Goal: Task Accomplishment & Management: Check status

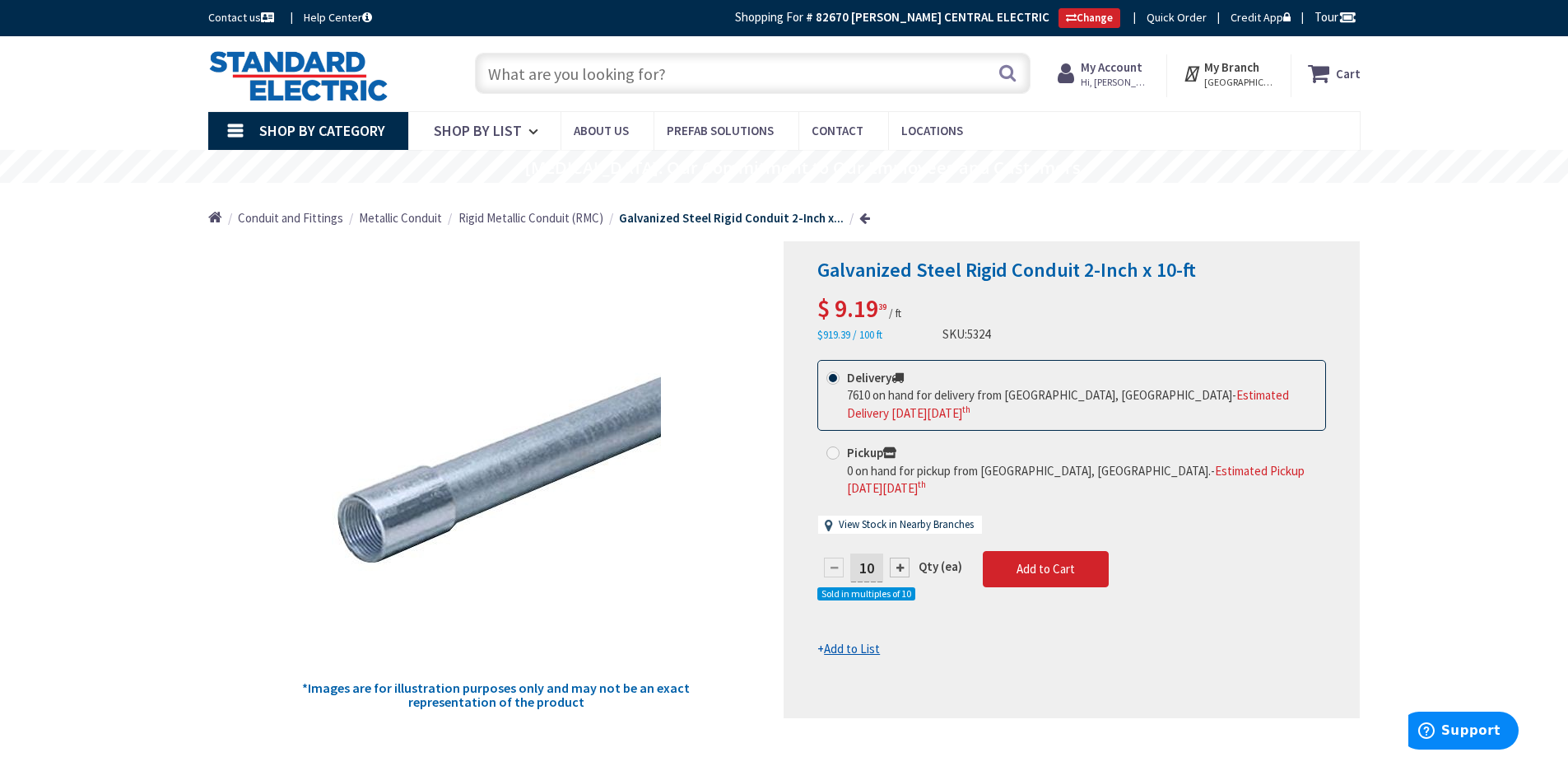
click at [1135, 66] on strong "My Account" at bounding box center [1111, 66] width 62 height 15
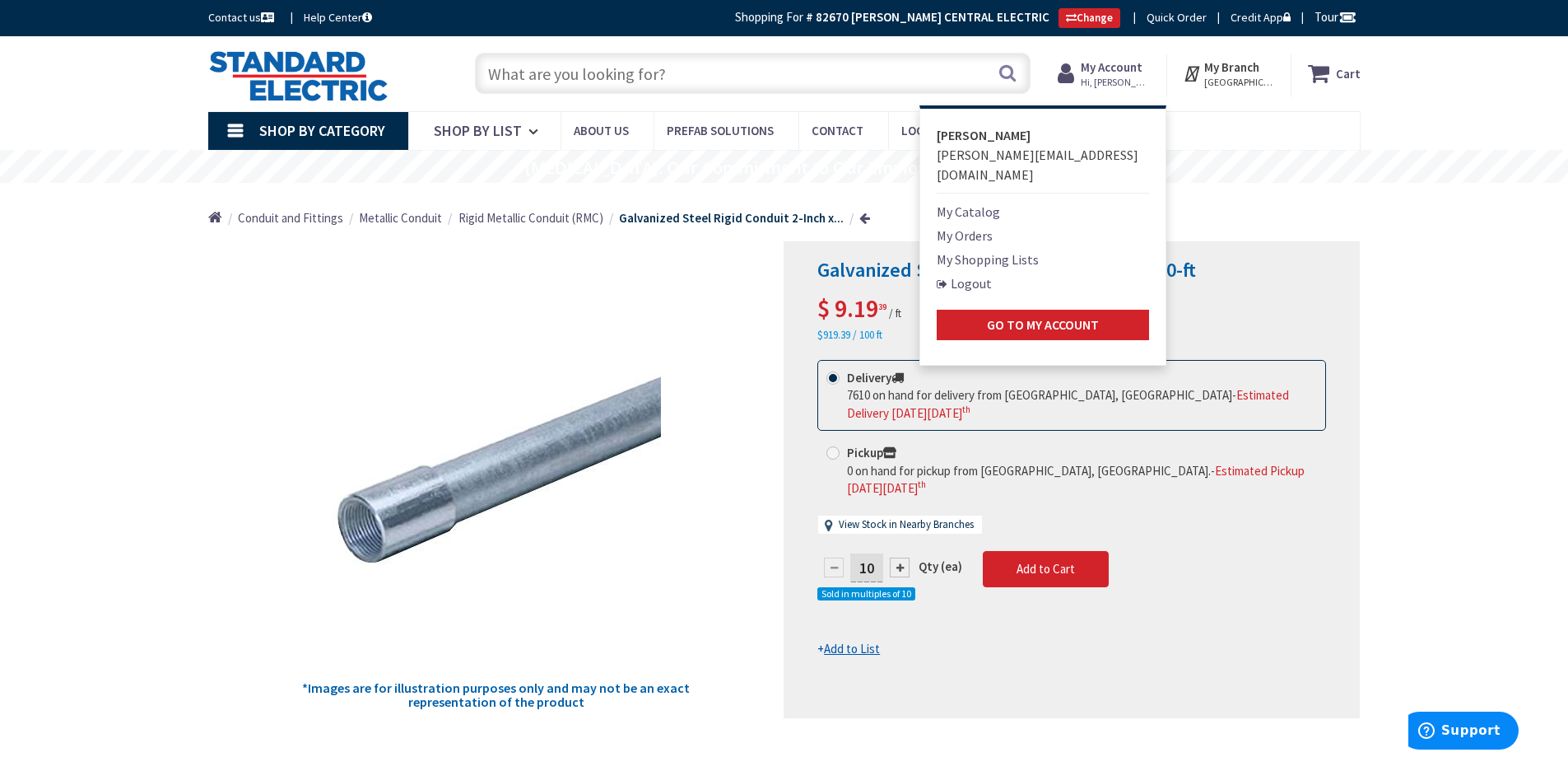
click at [980, 226] on link "My Orders" at bounding box center [964, 236] width 56 height 20
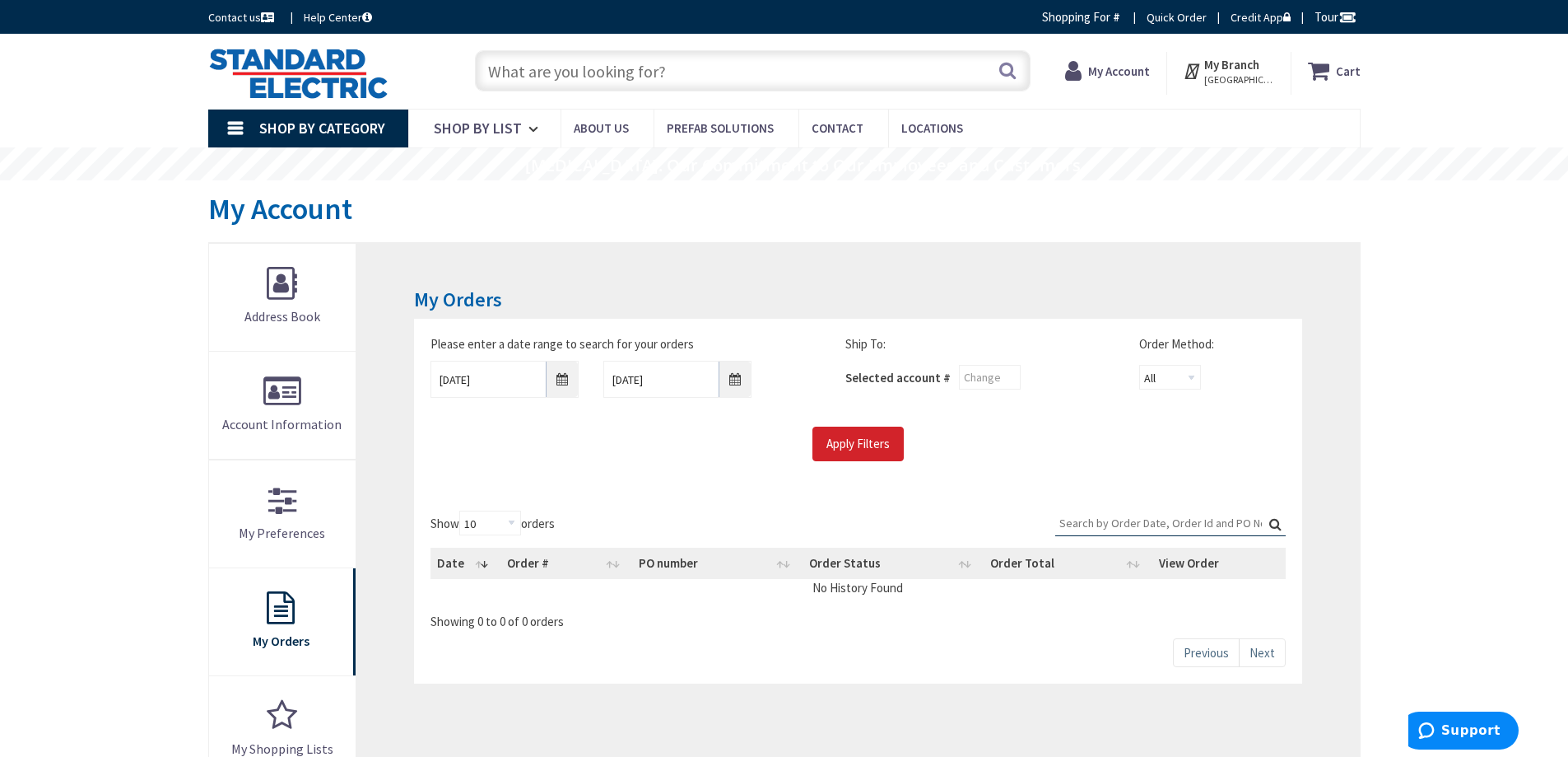
click at [1104, 519] on input "Search:" at bounding box center [1170, 523] width 230 height 25
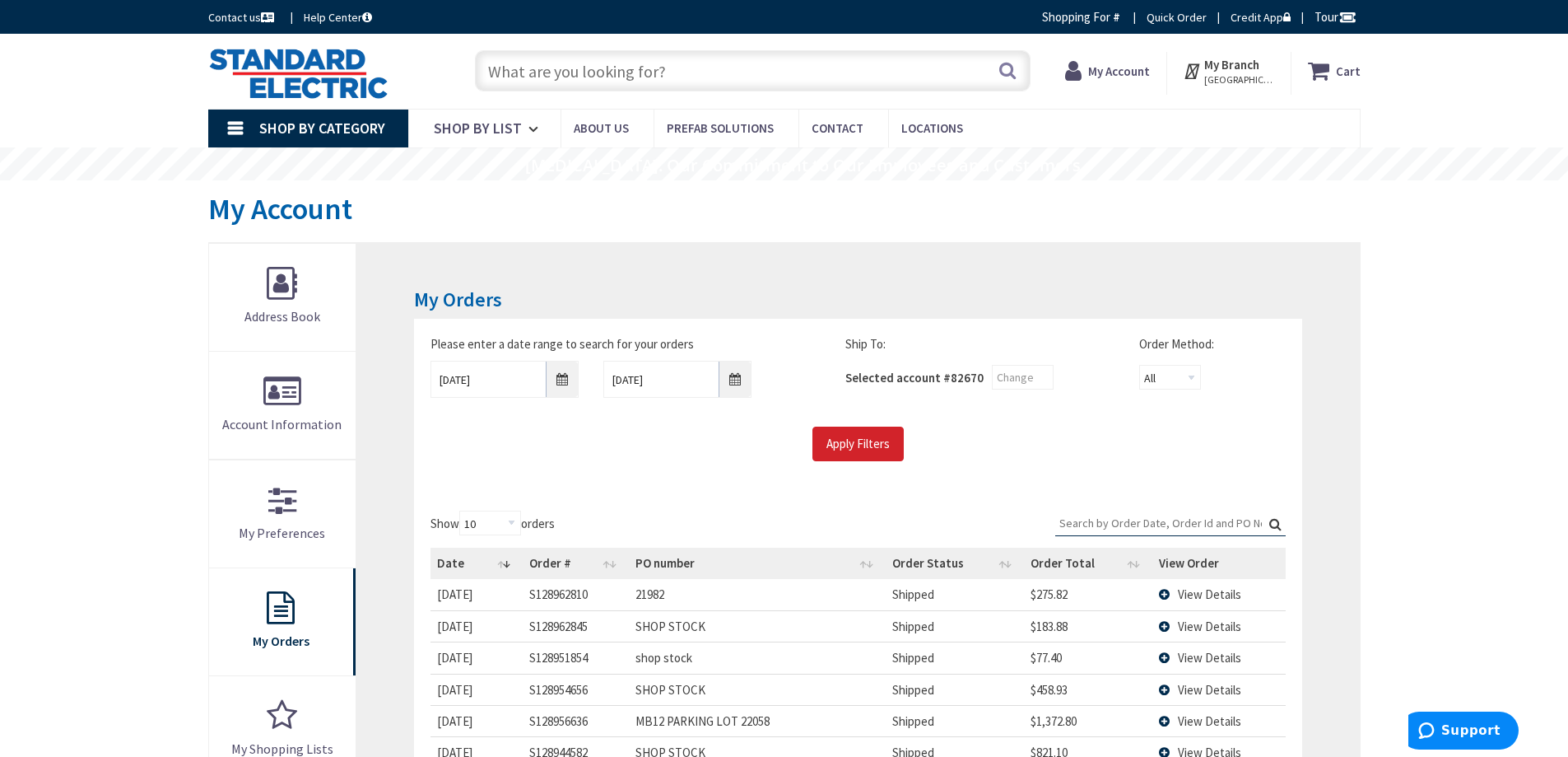
type input "s"
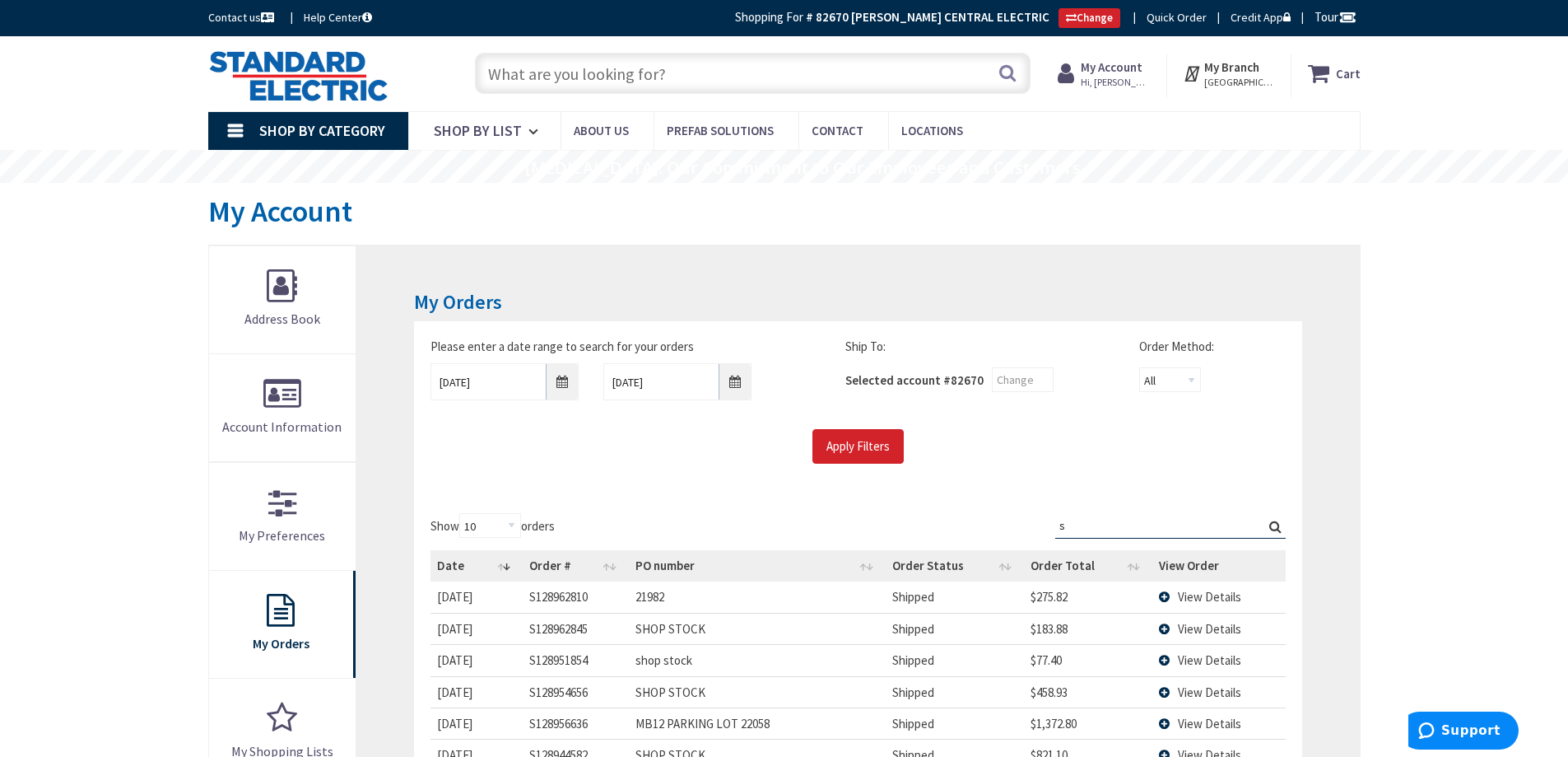
type input "[GEOGRAPHIC_DATA], [GEOGRAPHIC_DATA]"
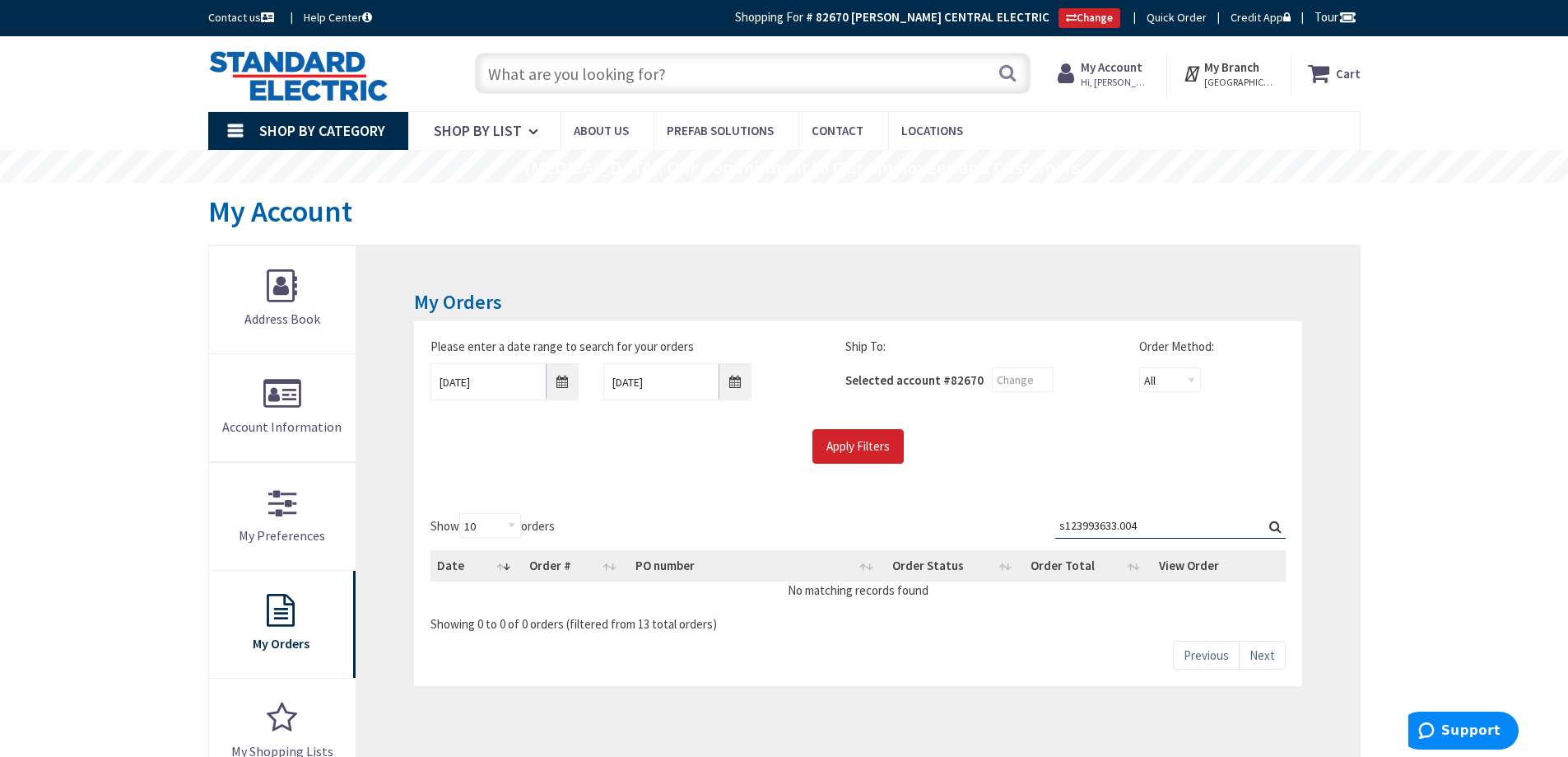
type input "s123993633.004"
click at [1273, 525] on label "Search: s123993633.004" at bounding box center [1170, 526] width 230 height 25
click at [1273, 525] on input "s123993633.004" at bounding box center [1170, 526] width 230 height 25
click at [565, 383] on input "10/2/2025" at bounding box center [504, 381] width 148 height 37
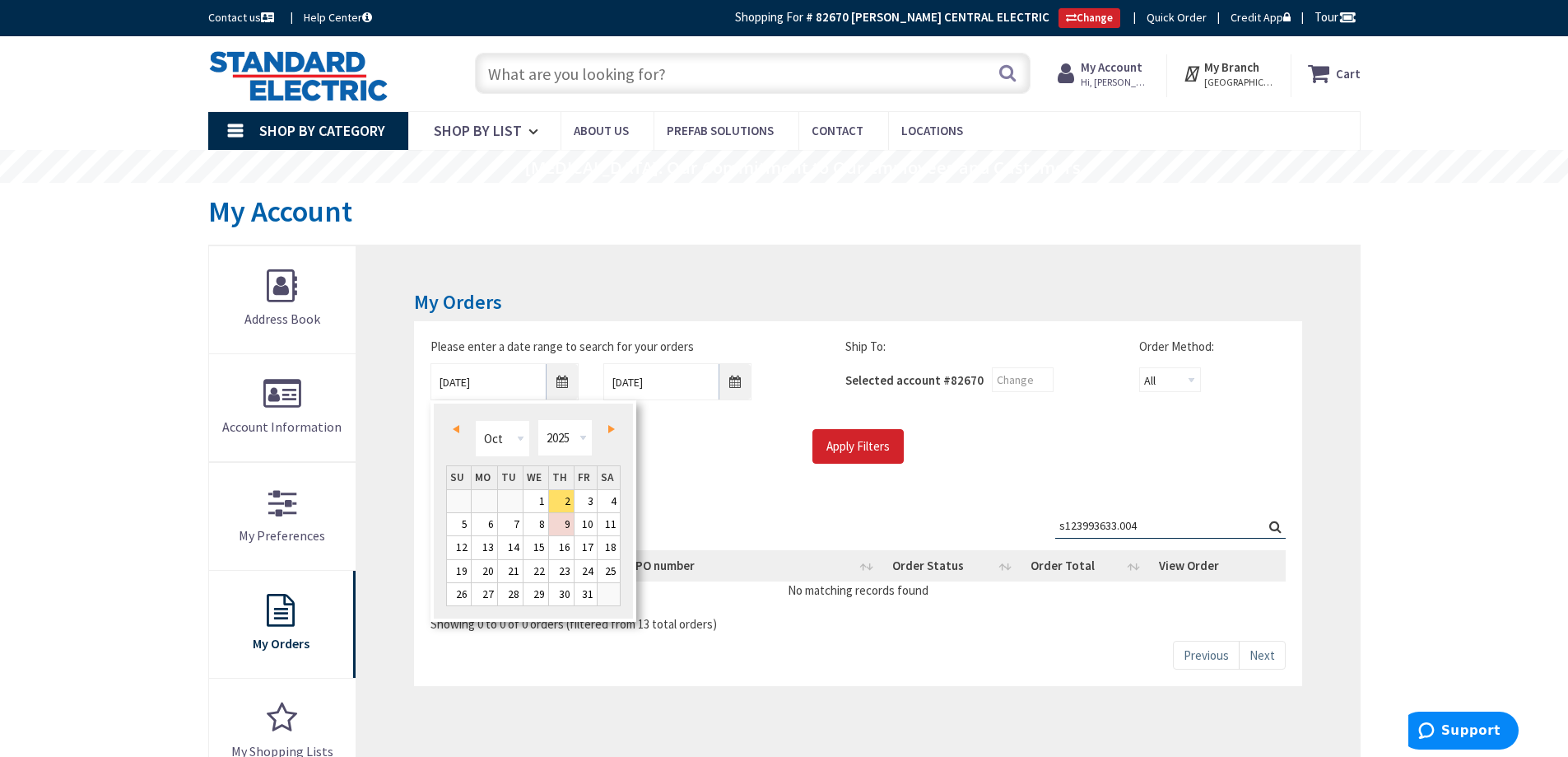
click at [454, 429] on span "Prev" at bounding box center [456, 428] width 6 height 8
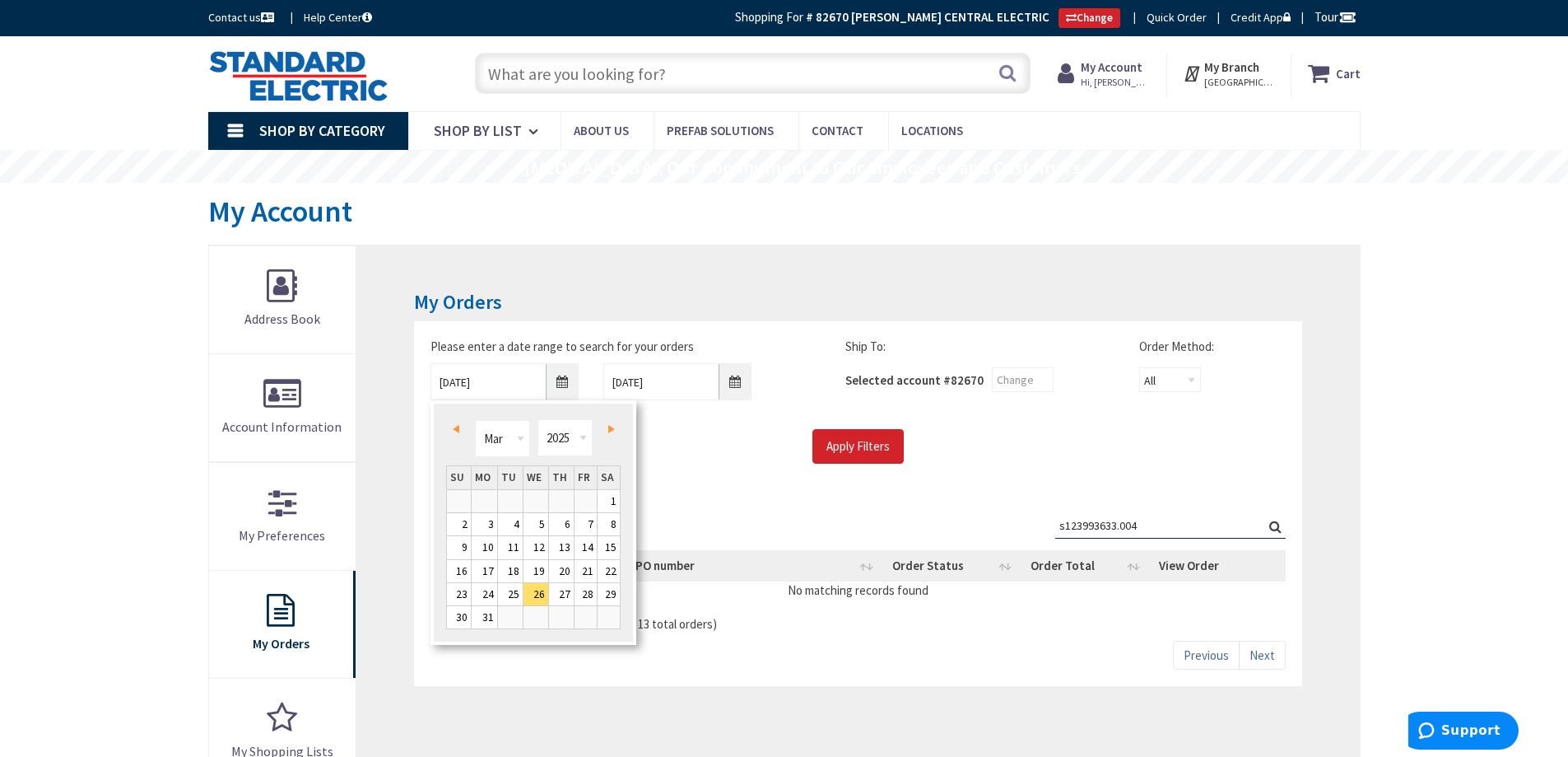
click at [454, 429] on span "Prev" at bounding box center [456, 428] width 6 height 8
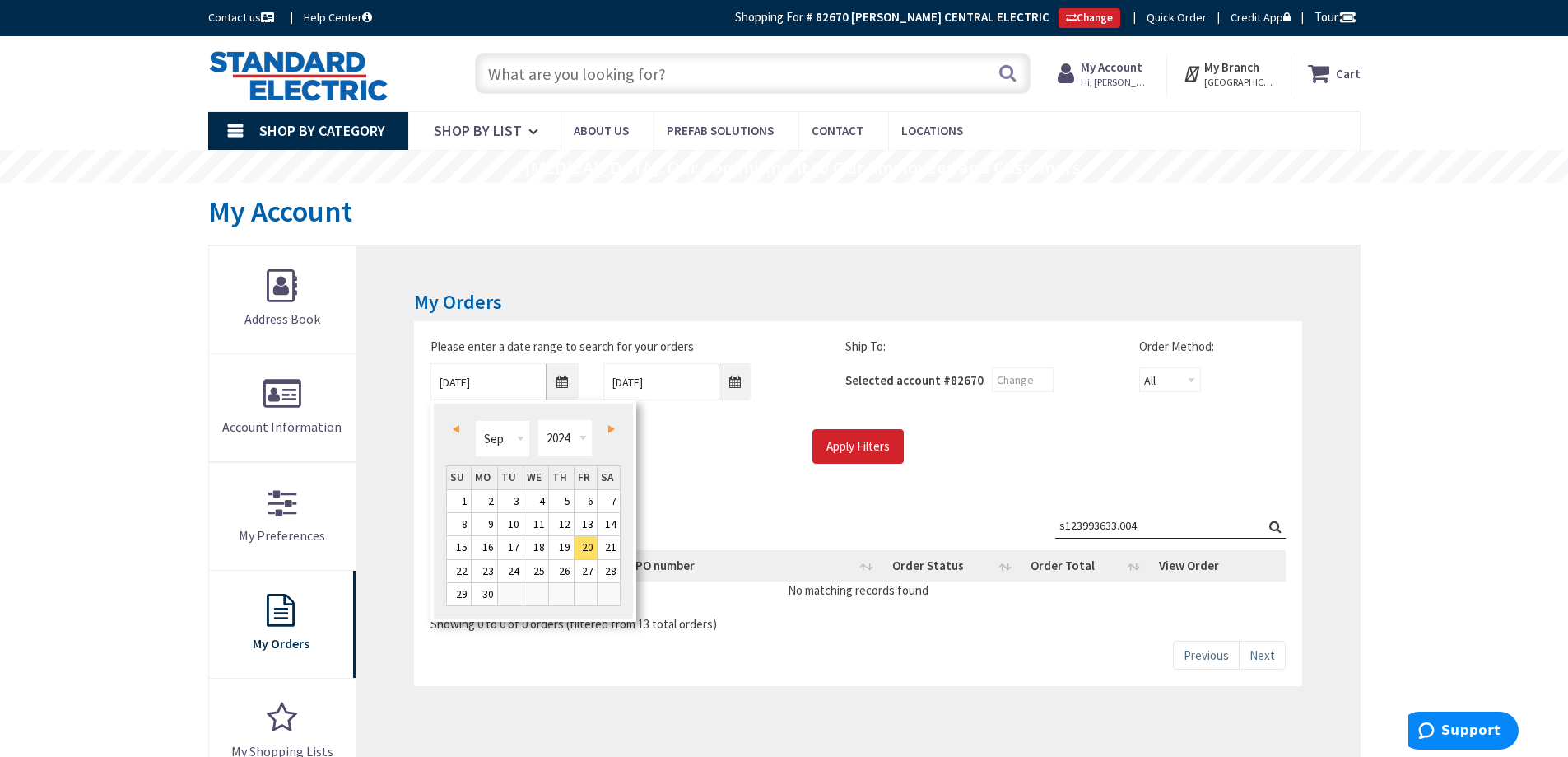
click at [454, 429] on span "Prev" at bounding box center [456, 428] width 6 height 8
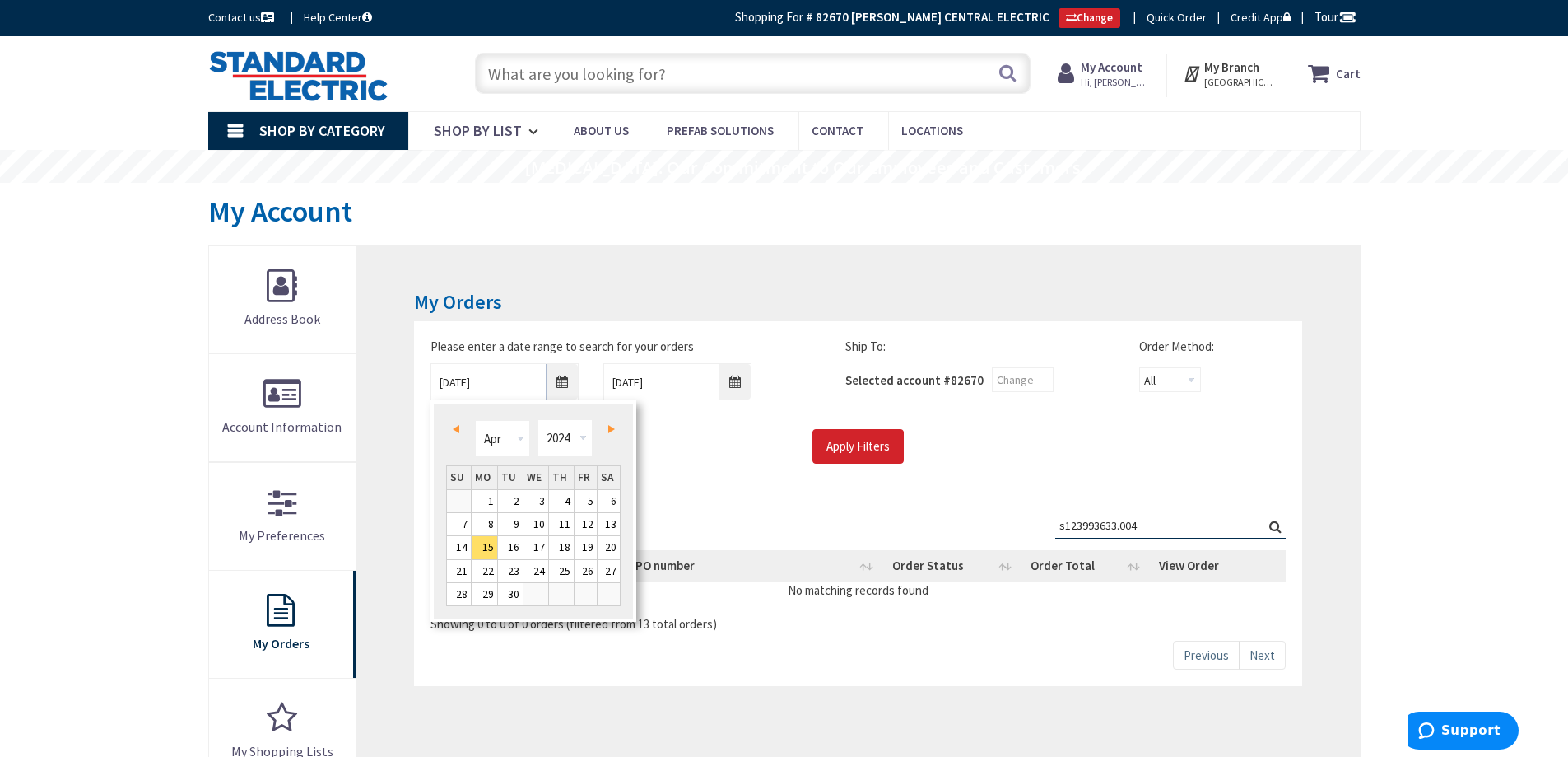
click at [454, 429] on span "Prev" at bounding box center [456, 428] width 6 height 8
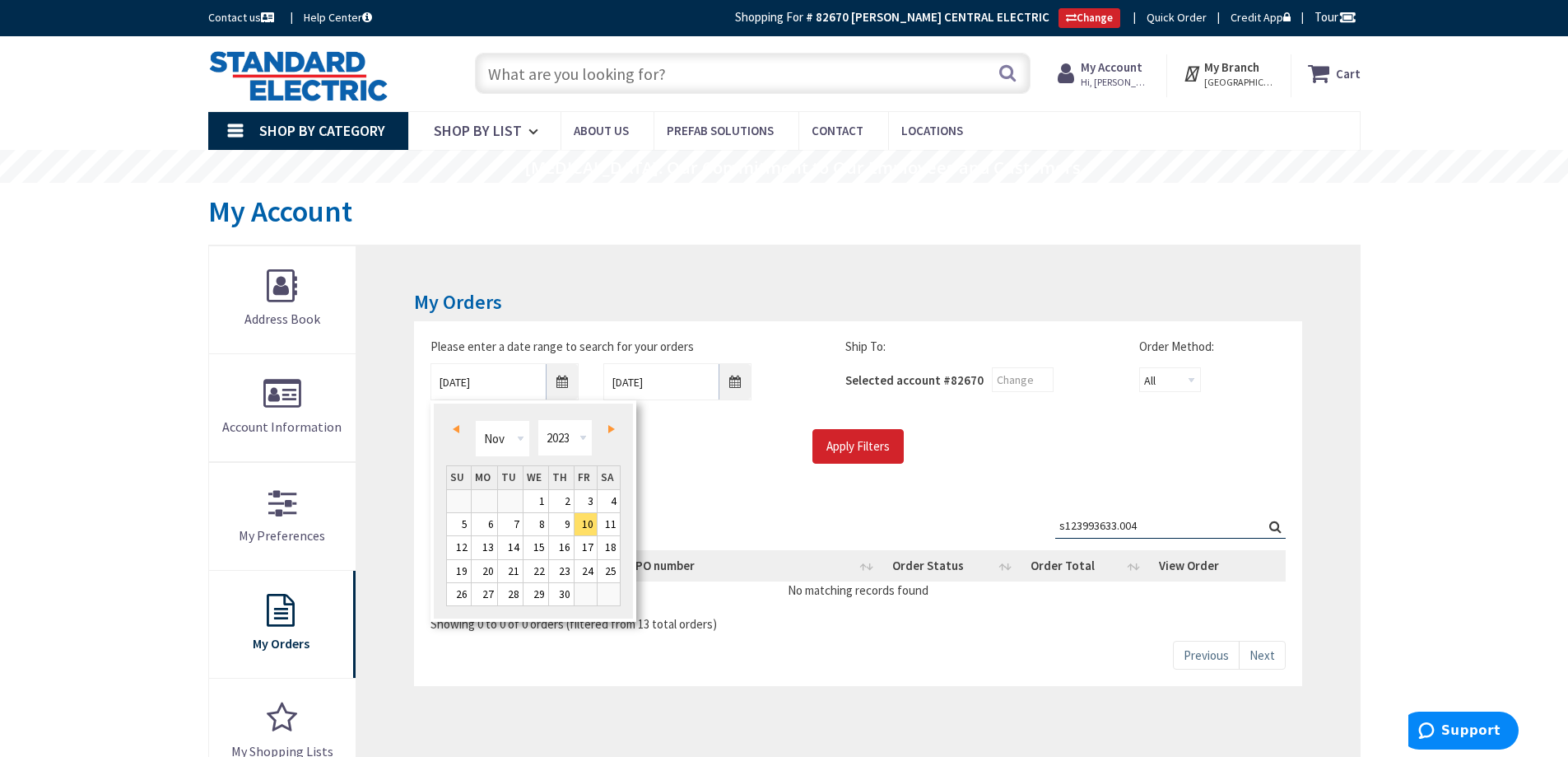
click at [454, 429] on span "Prev" at bounding box center [456, 428] width 6 height 8
click at [615, 428] on link "Next" at bounding box center [608, 428] width 22 height 22
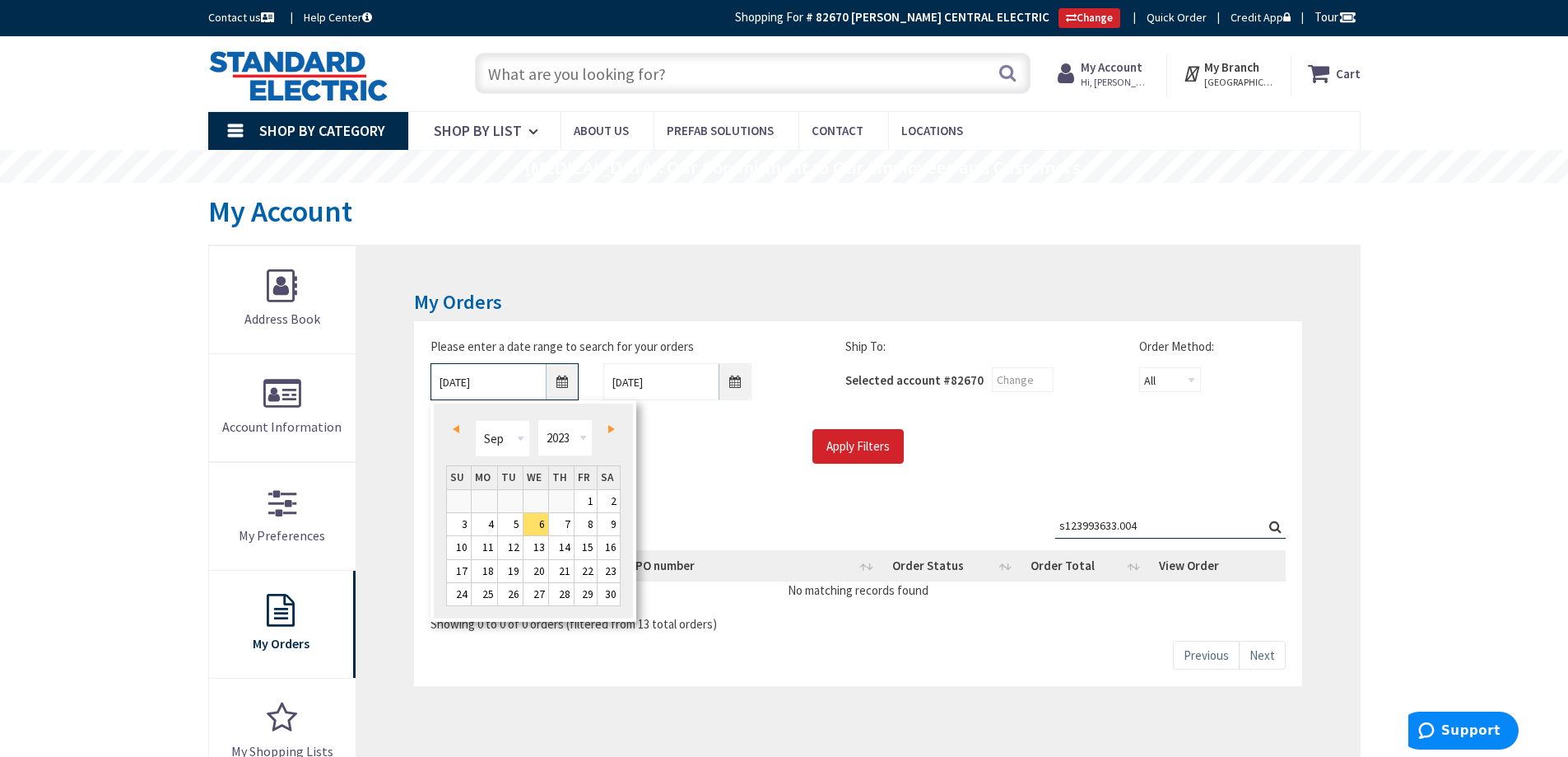
type input "10/05/2023"
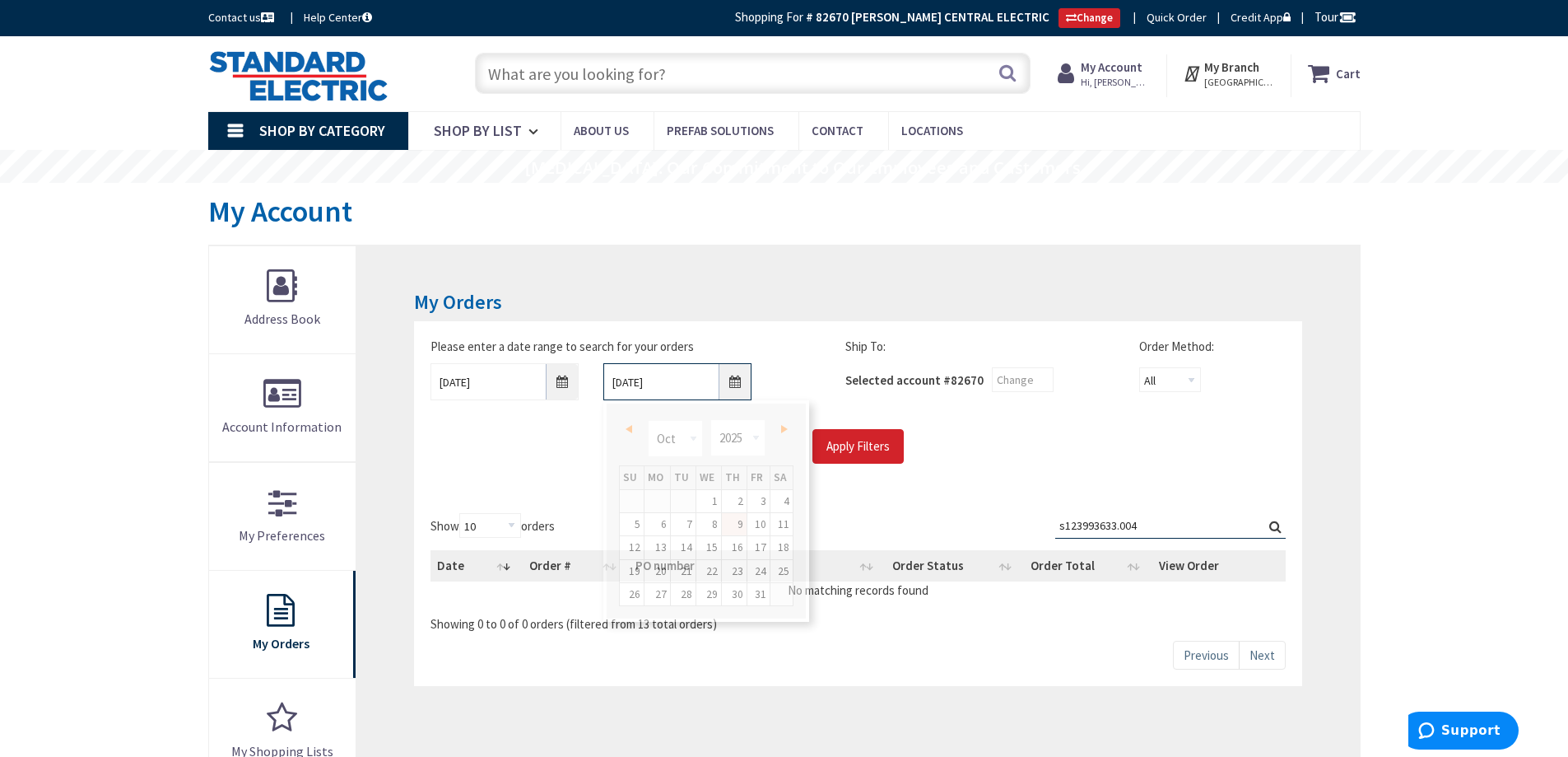
click at [731, 387] on input "10/9/2025" at bounding box center [677, 381] width 148 height 37
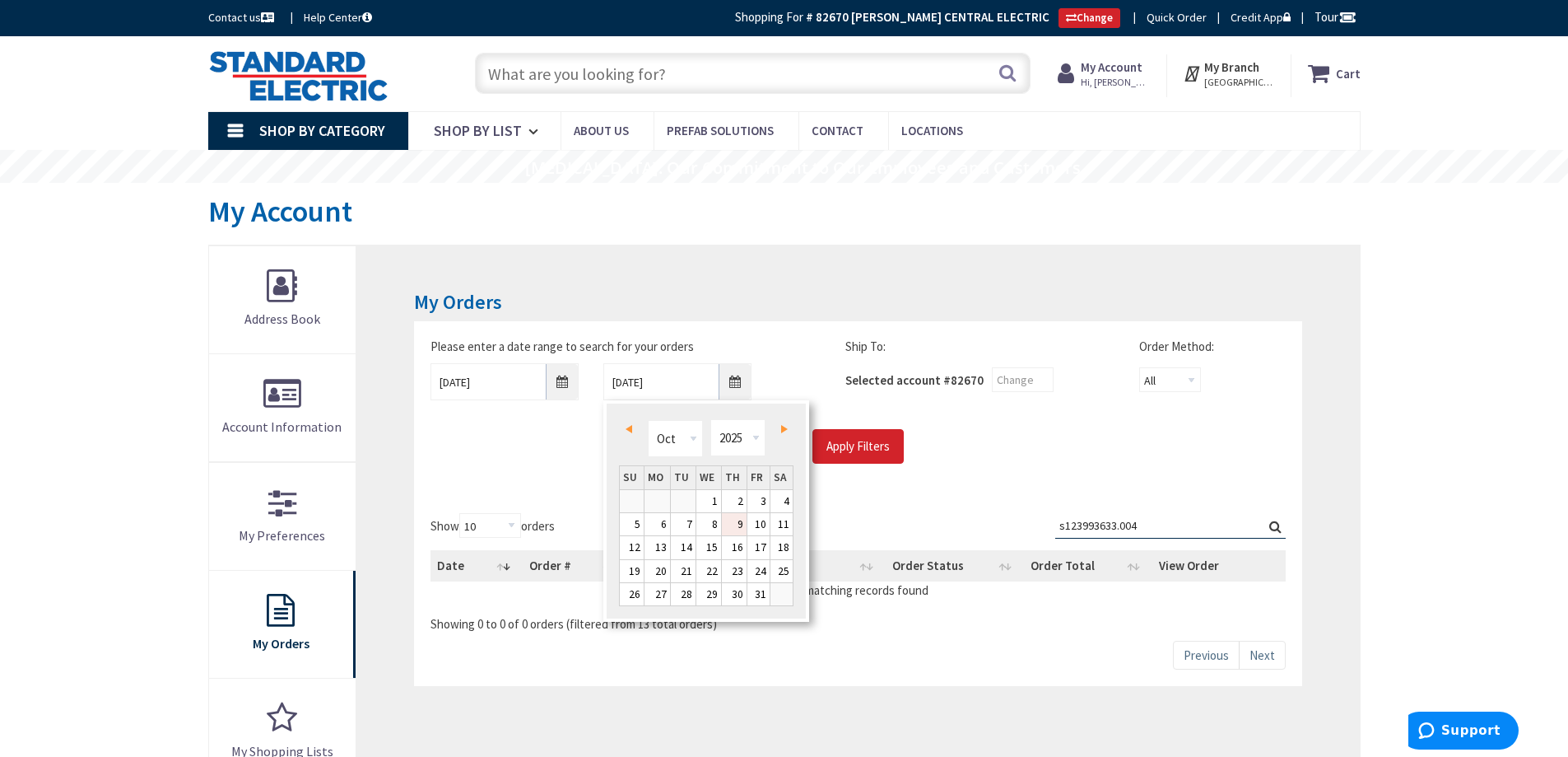
click at [628, 434] on link "Prev" at bounding box center [631, 428] width 22 height 22
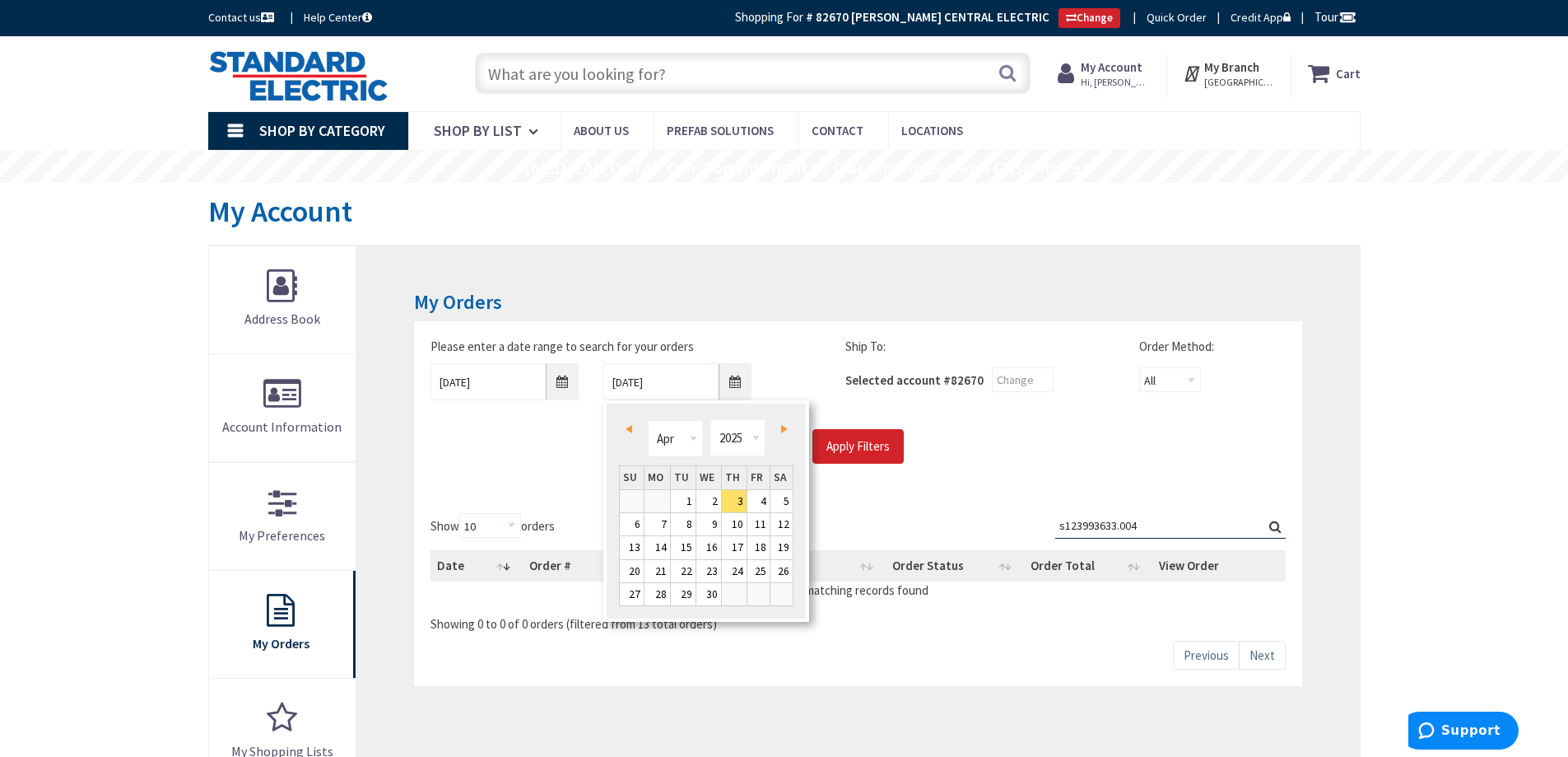
click at [628, 434] on link "Prev" at bounding box center [631, 428] width 22 height 22
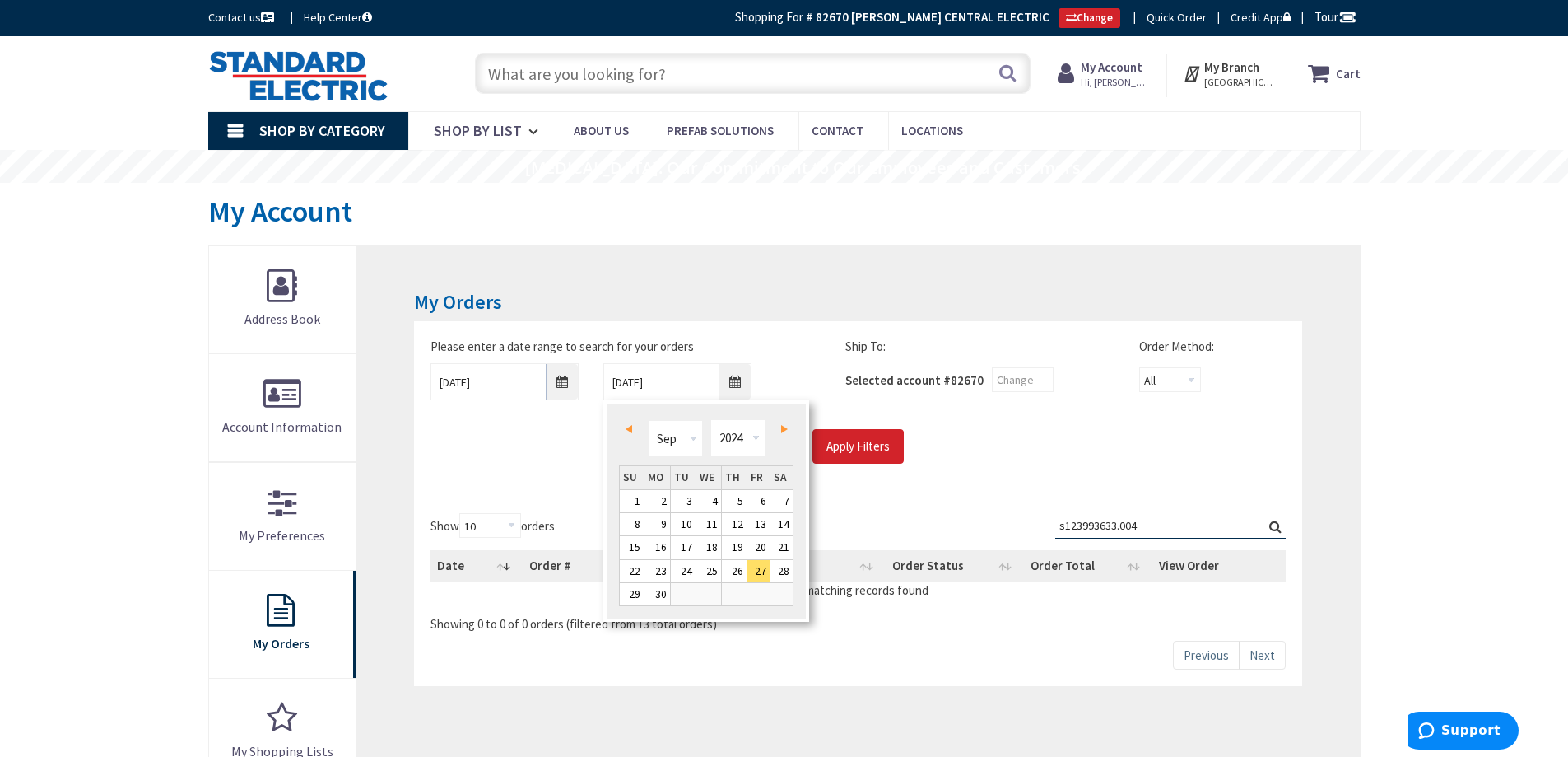
click at [628, 434] on link "Prev" at bounding box center [631, 428] width 22 height 22
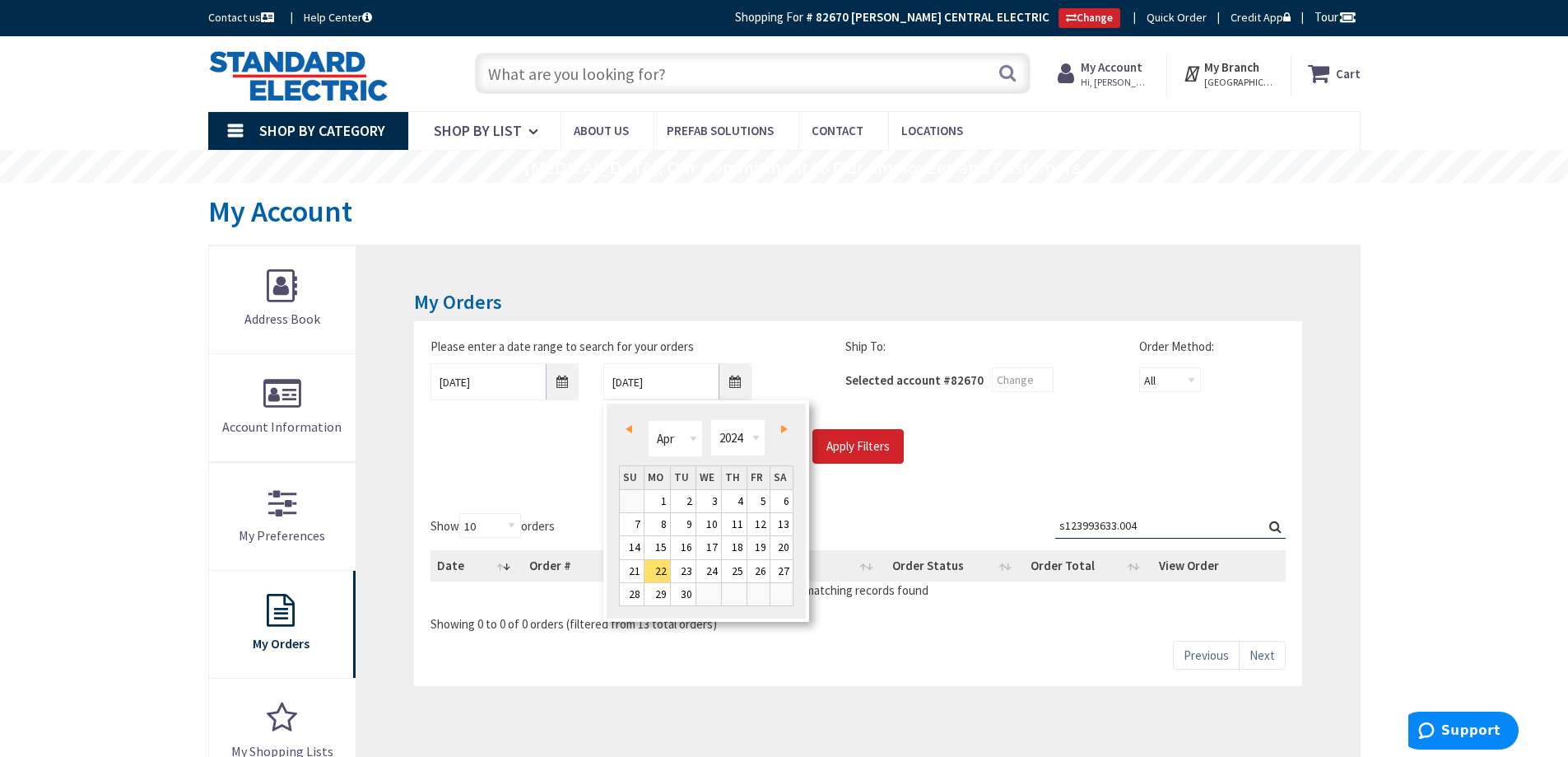
click at [628, 434] on link "Prev" at bounding box center [631, 428] width 22 height 22
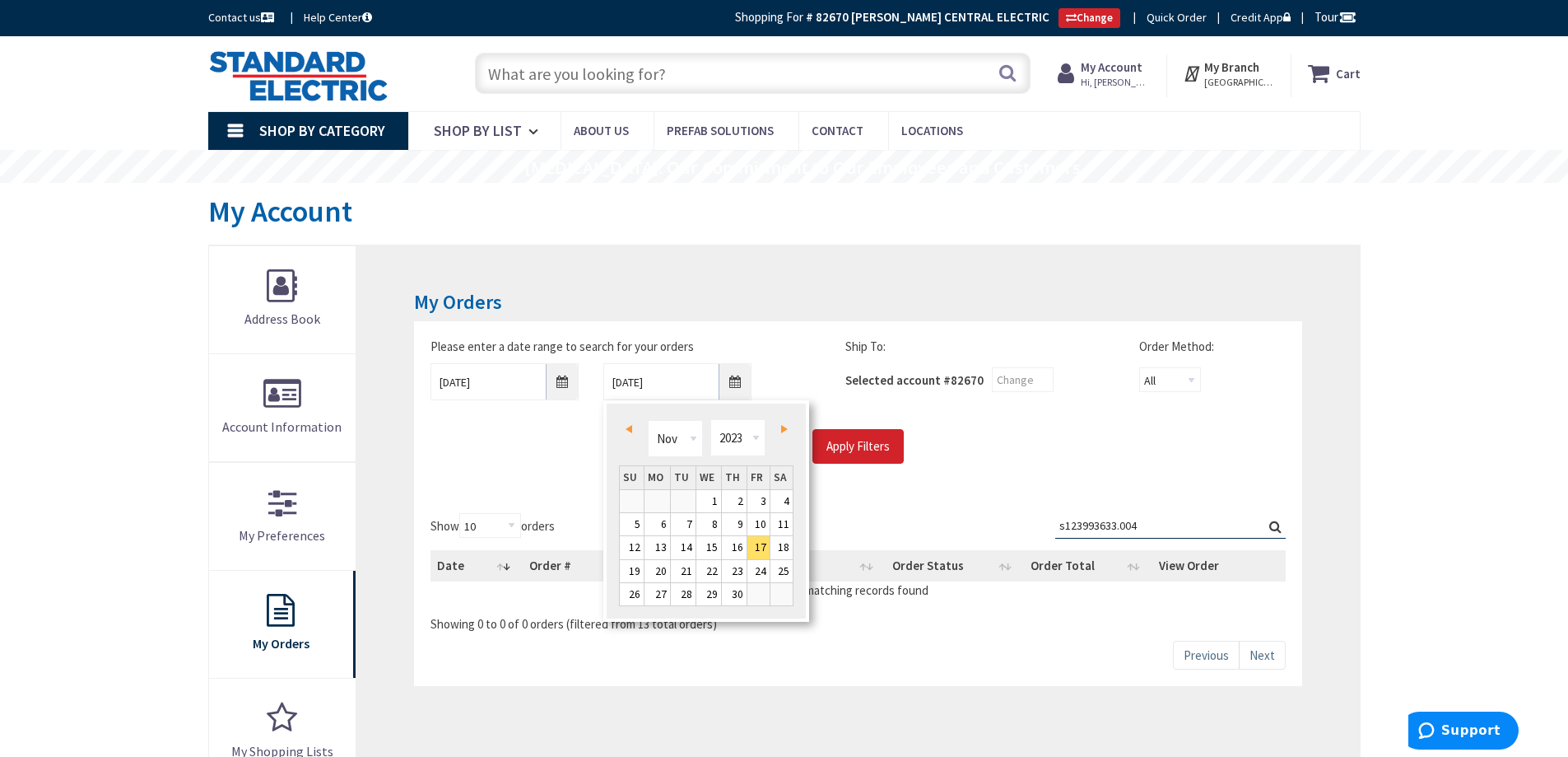
click at [628, 434] on link "Prev" at bounding box center [631, 428] width 22 height 22
type input "10/16/2023"
click at [1019, 431] on div "Apply Filters" at bounding box center [858, 446] width 879 height 35
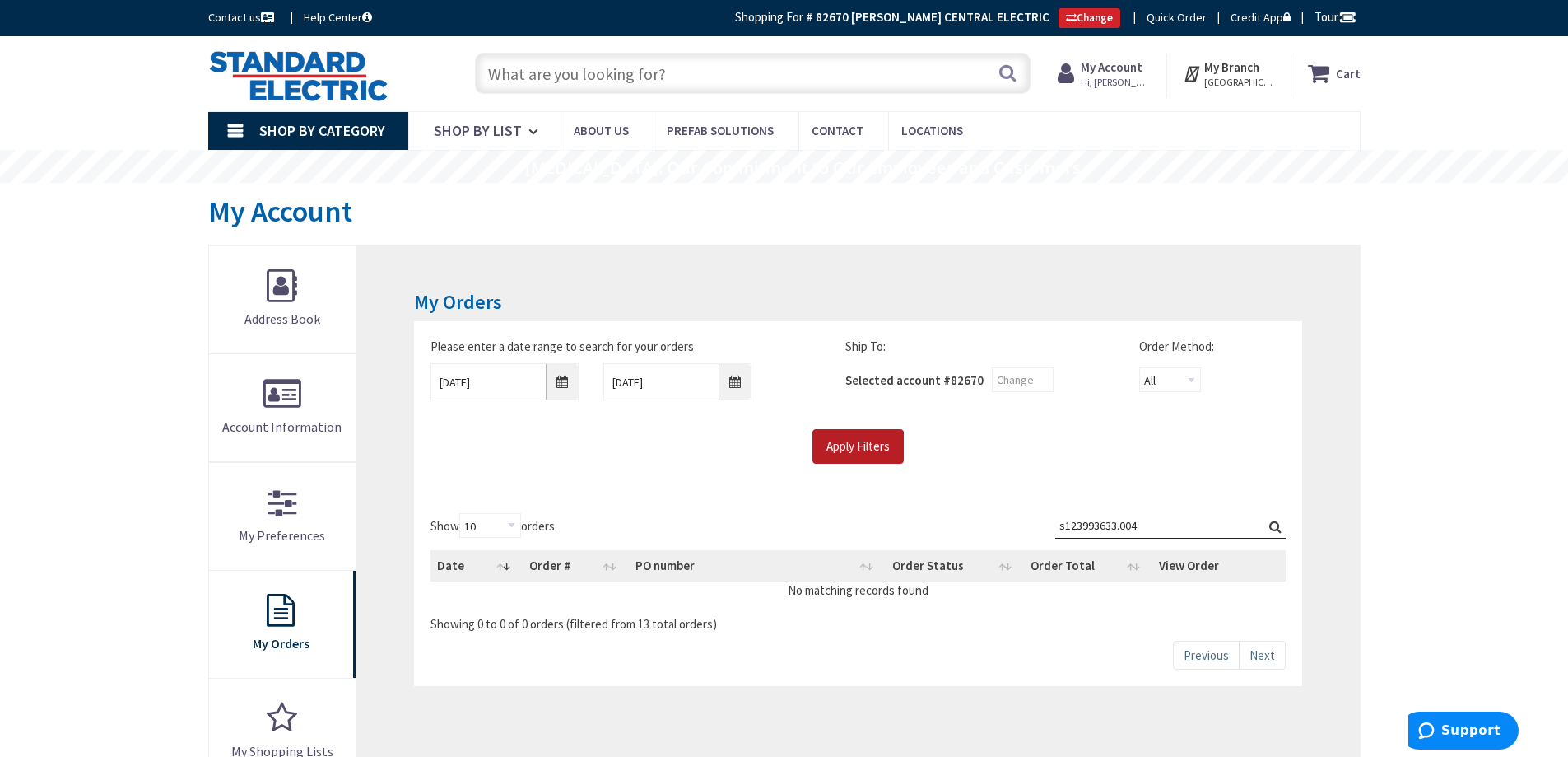
click at [871, 449] on input "Apply Filters" at bounding box center [858, 446] width 91 height 35
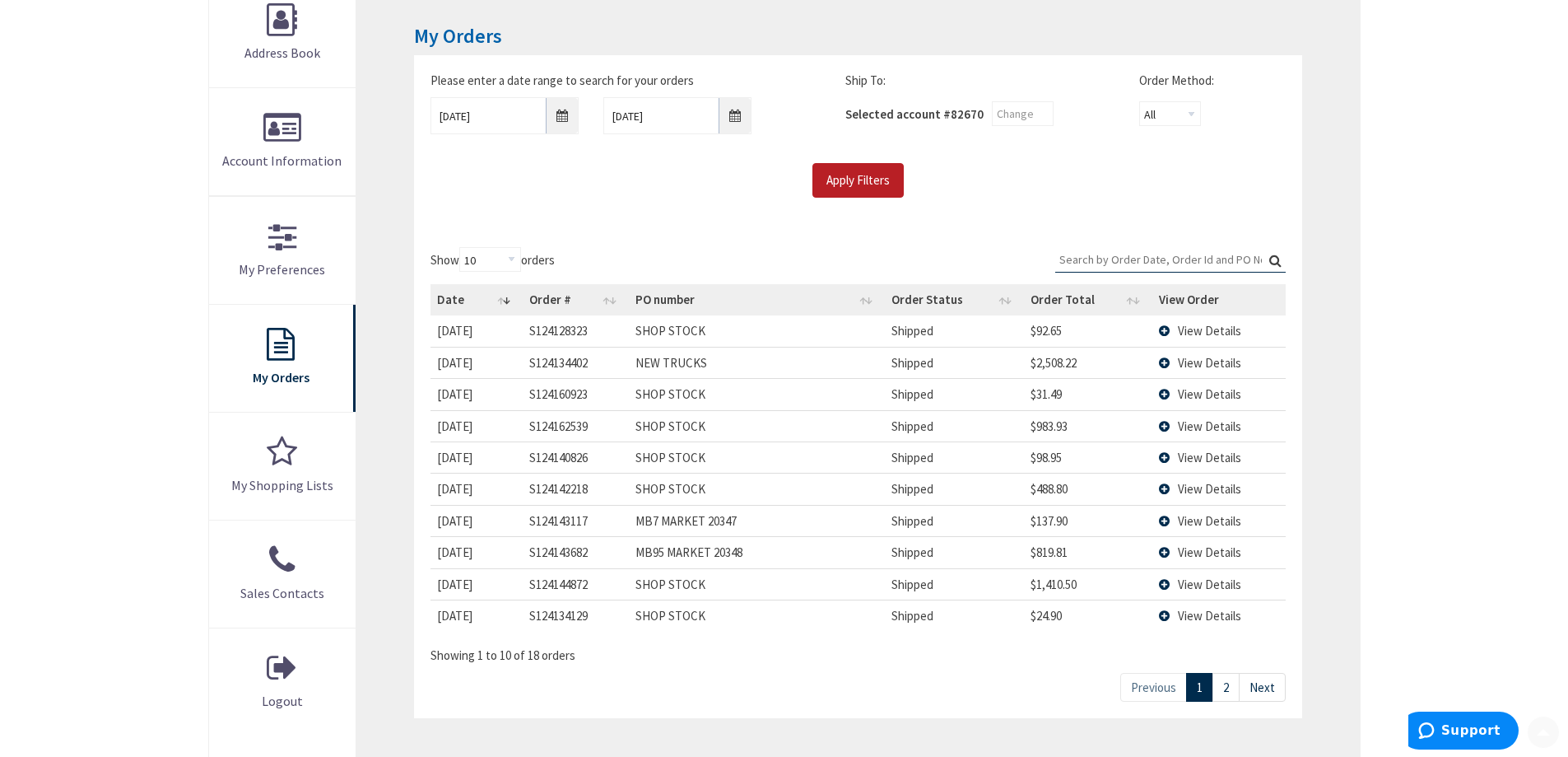
scroll to position [330, 0]
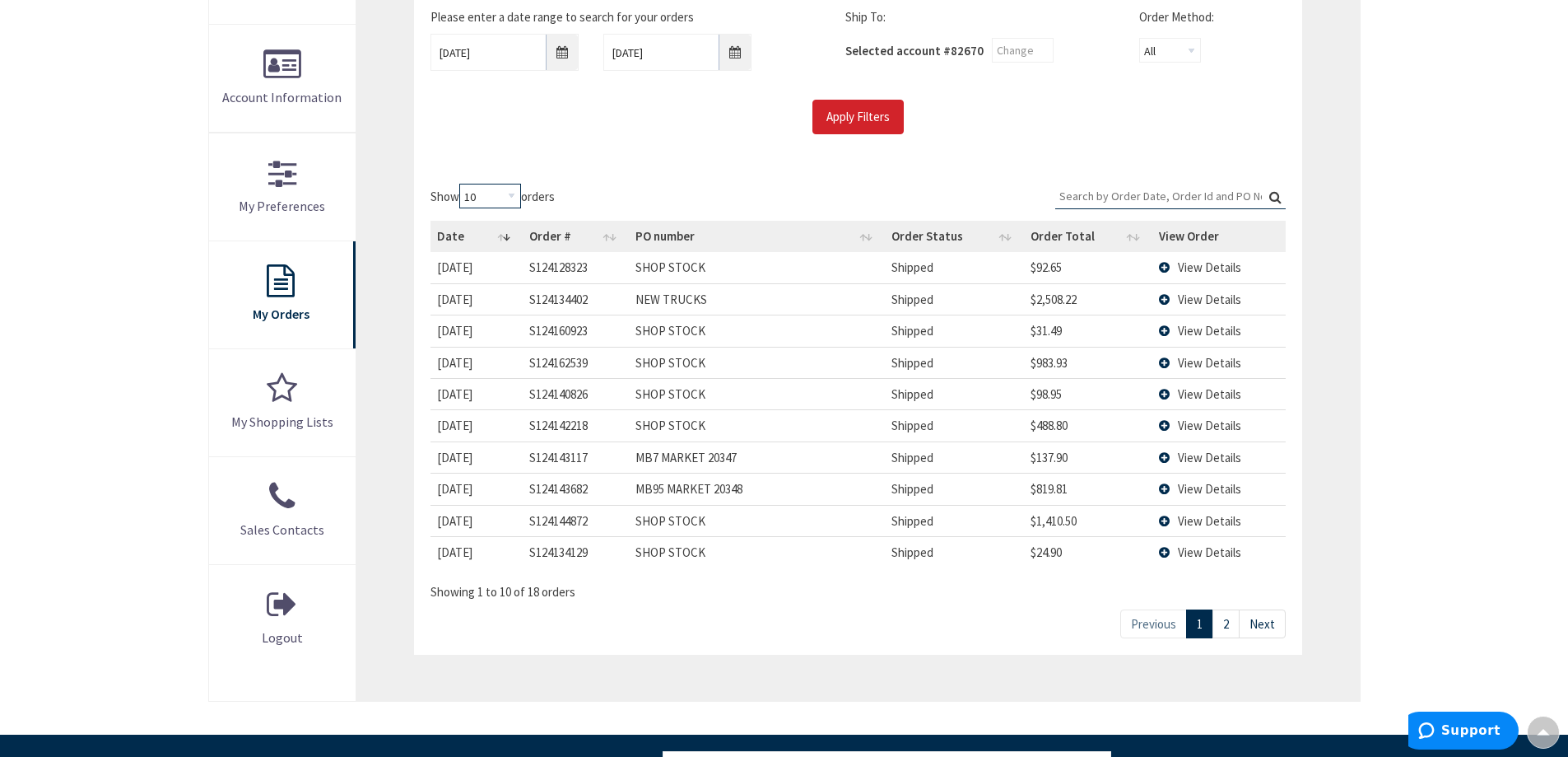
click at [512, 199] on select "10 25 50 100" at bounding box center [490, 196] width 62 height 25
select select "100"
click at [462, 184] on select "10 25 50 100" at bounding box center [490, 196] width 62 height 25
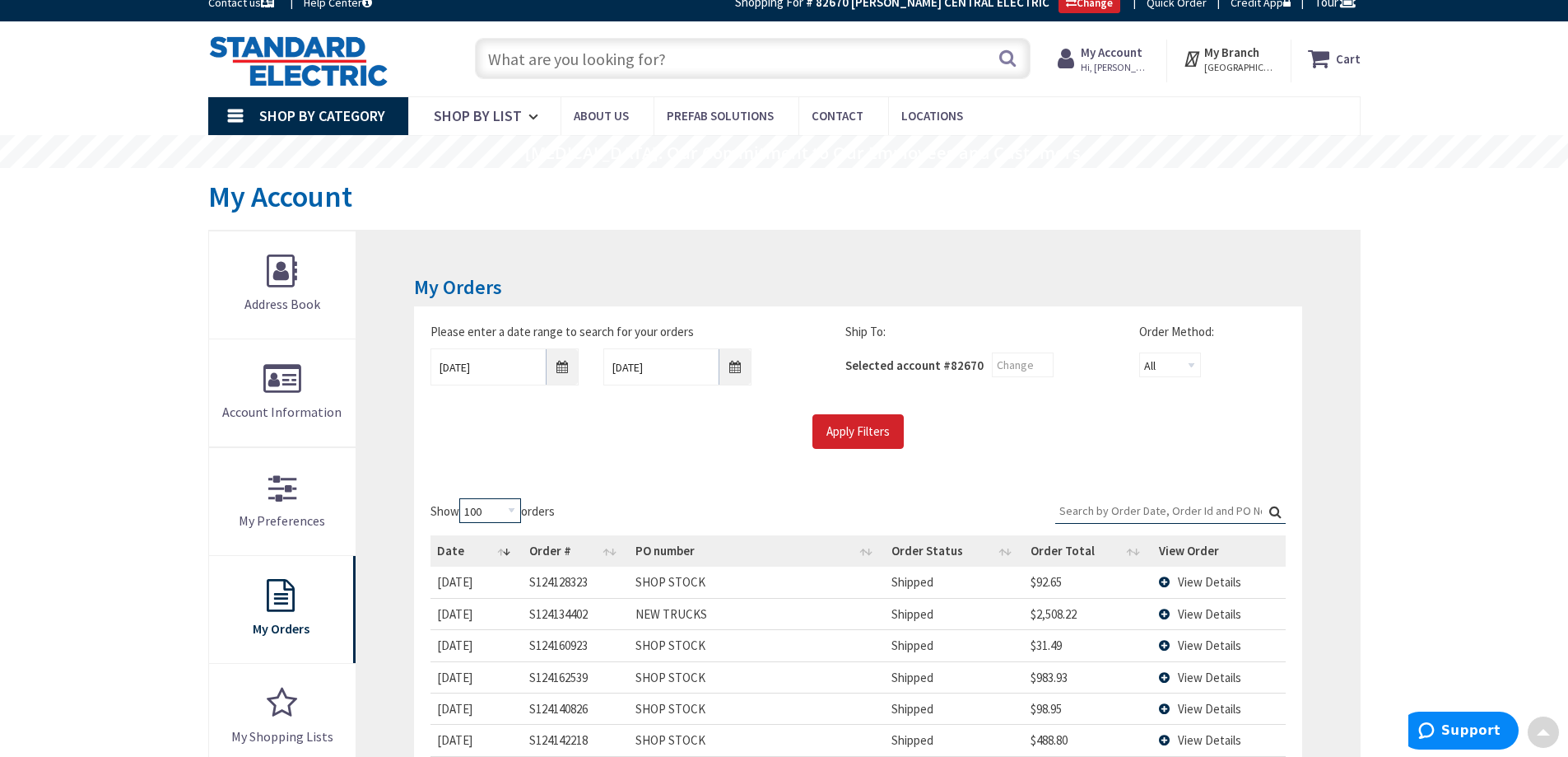
scroll to position [0, 0]
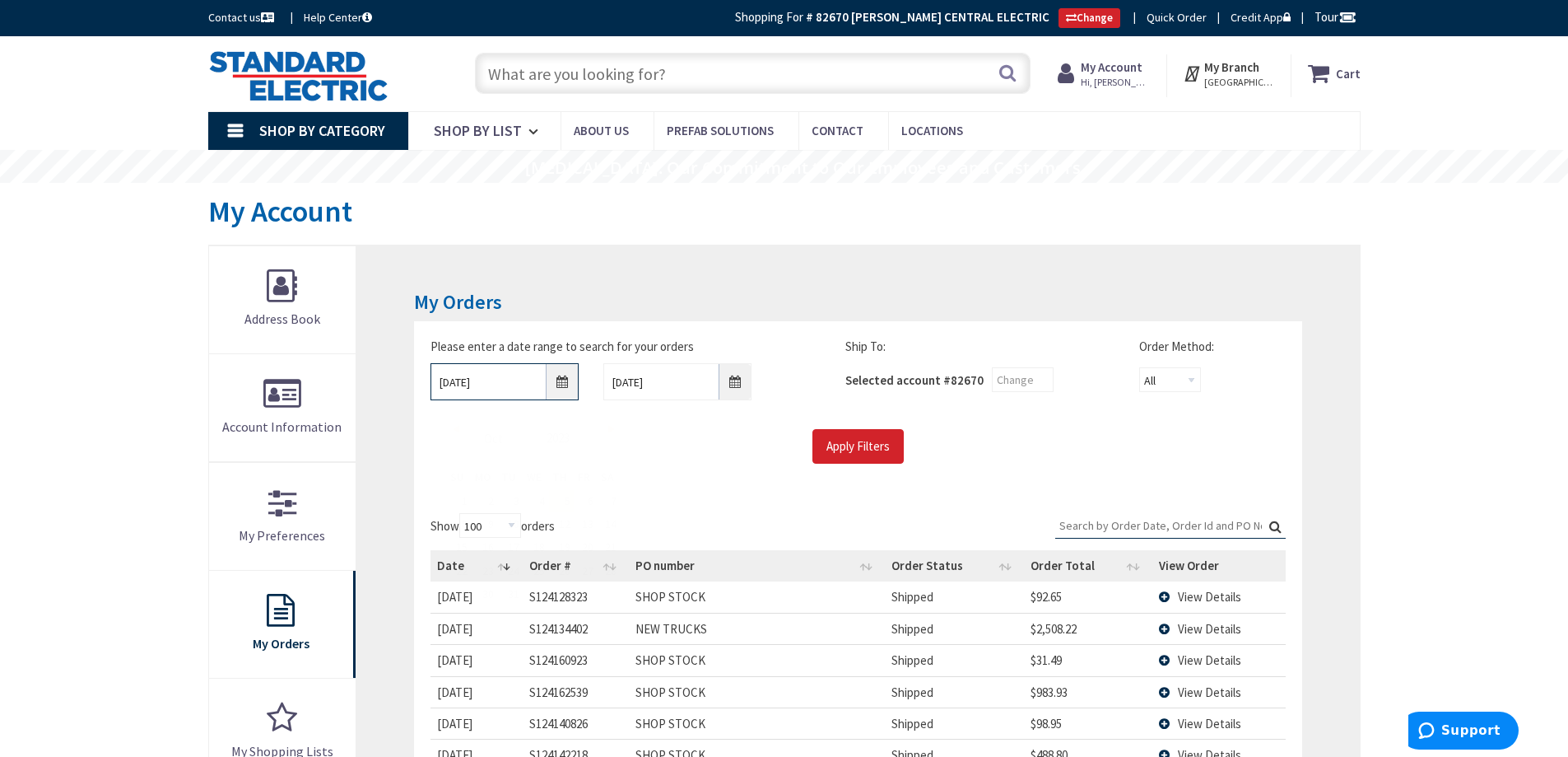
click at [567, 384] on input "10/05/2023" at bounding box center [504, 381] width 148 height 37
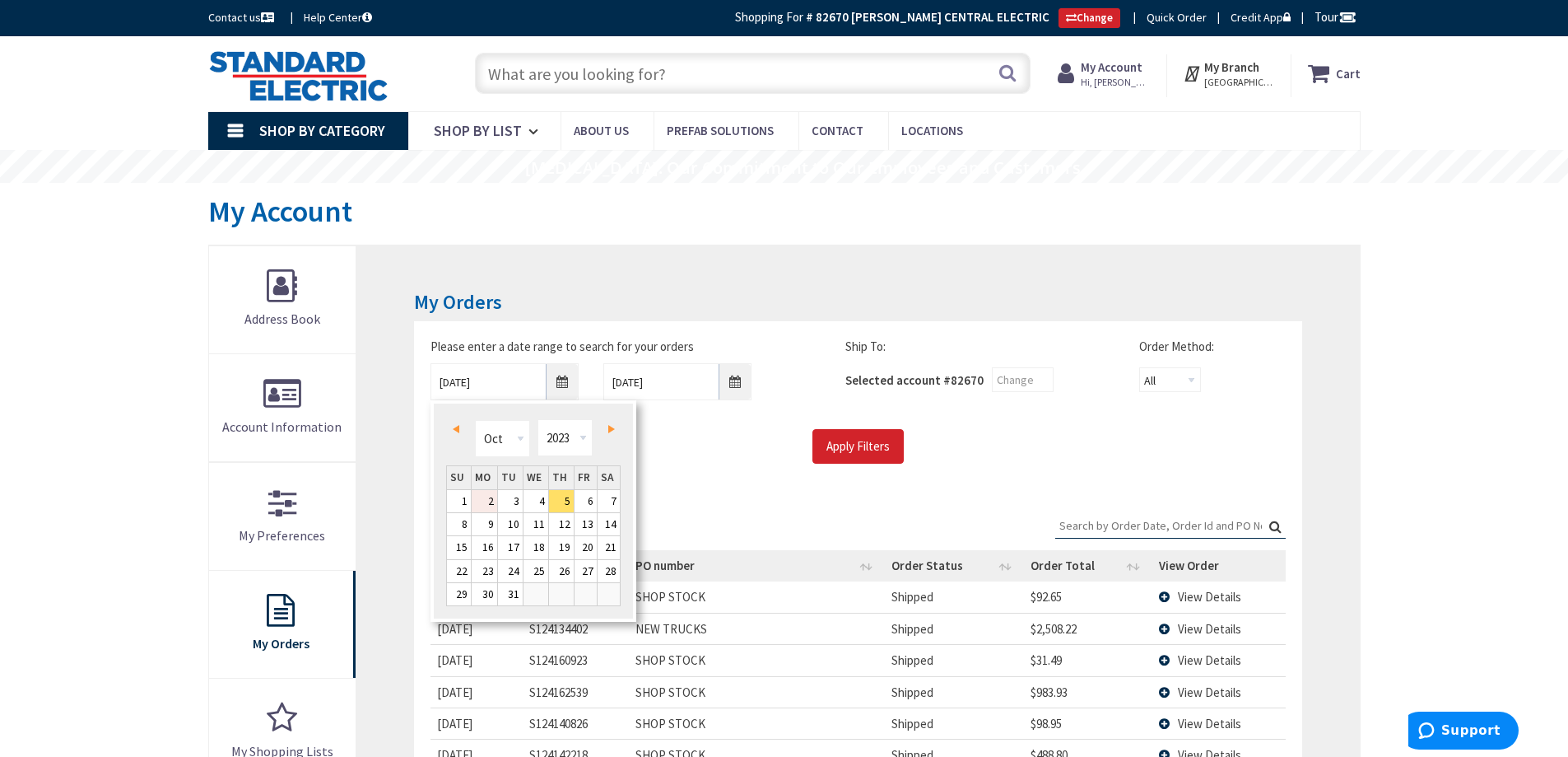
click at [486, 500] on link "2" at bounding box center [484, 501] width 25 height 22
type input "10/02/2023"
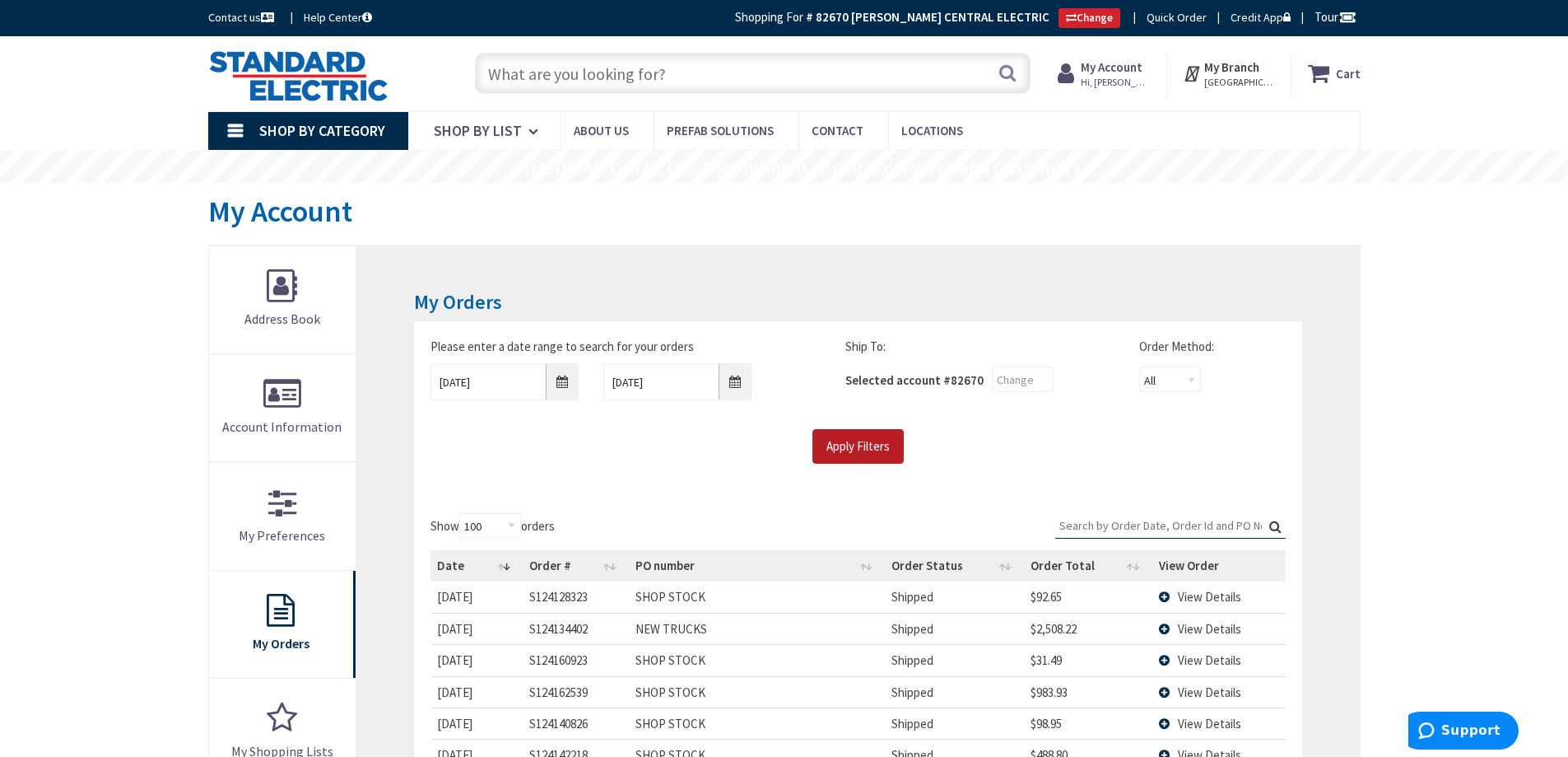
click at [866, 446] on input "Apply Filters" at bounding box center [858, 446] width 91 height 35
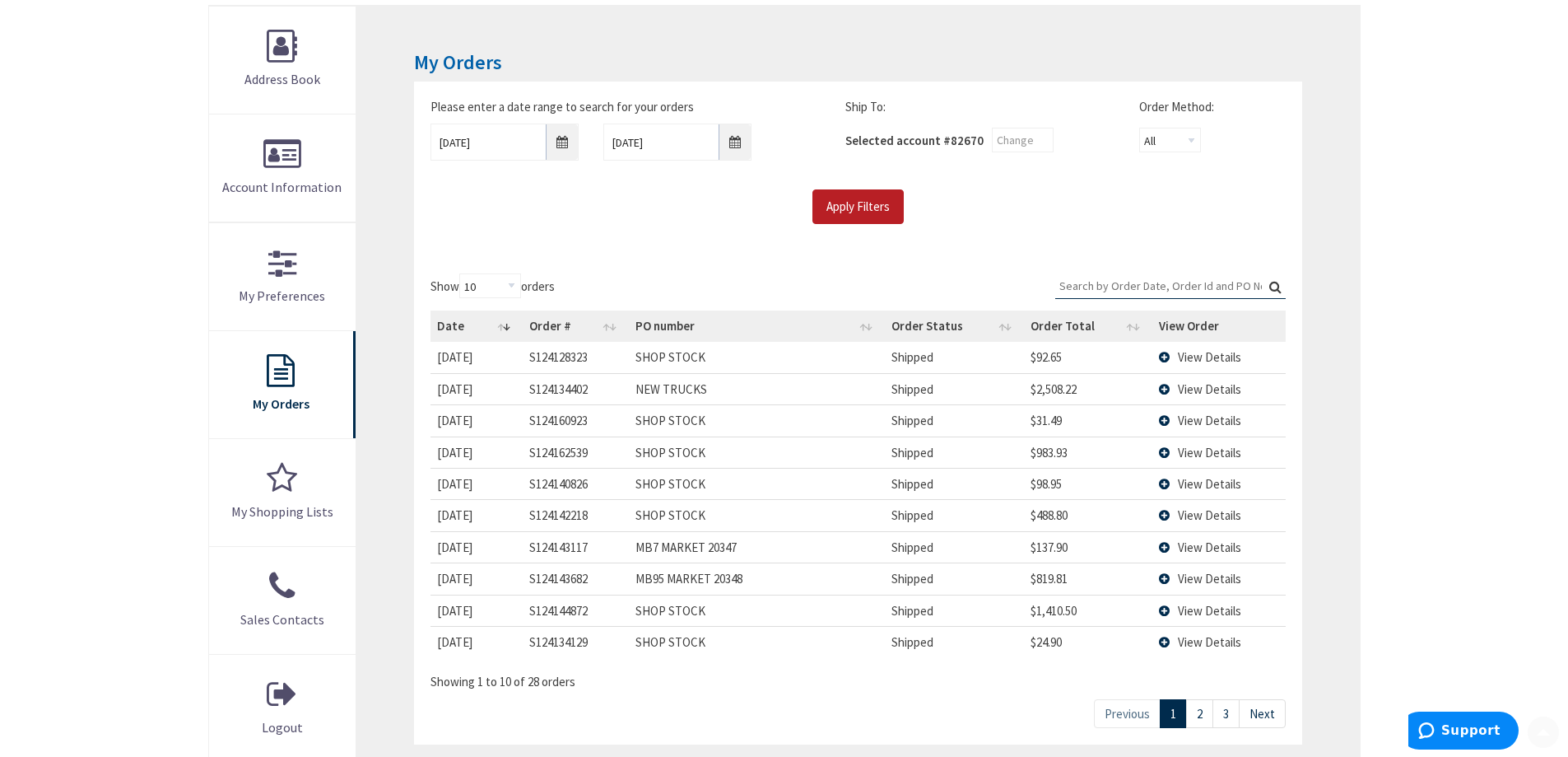
scroll to position [330, 0]
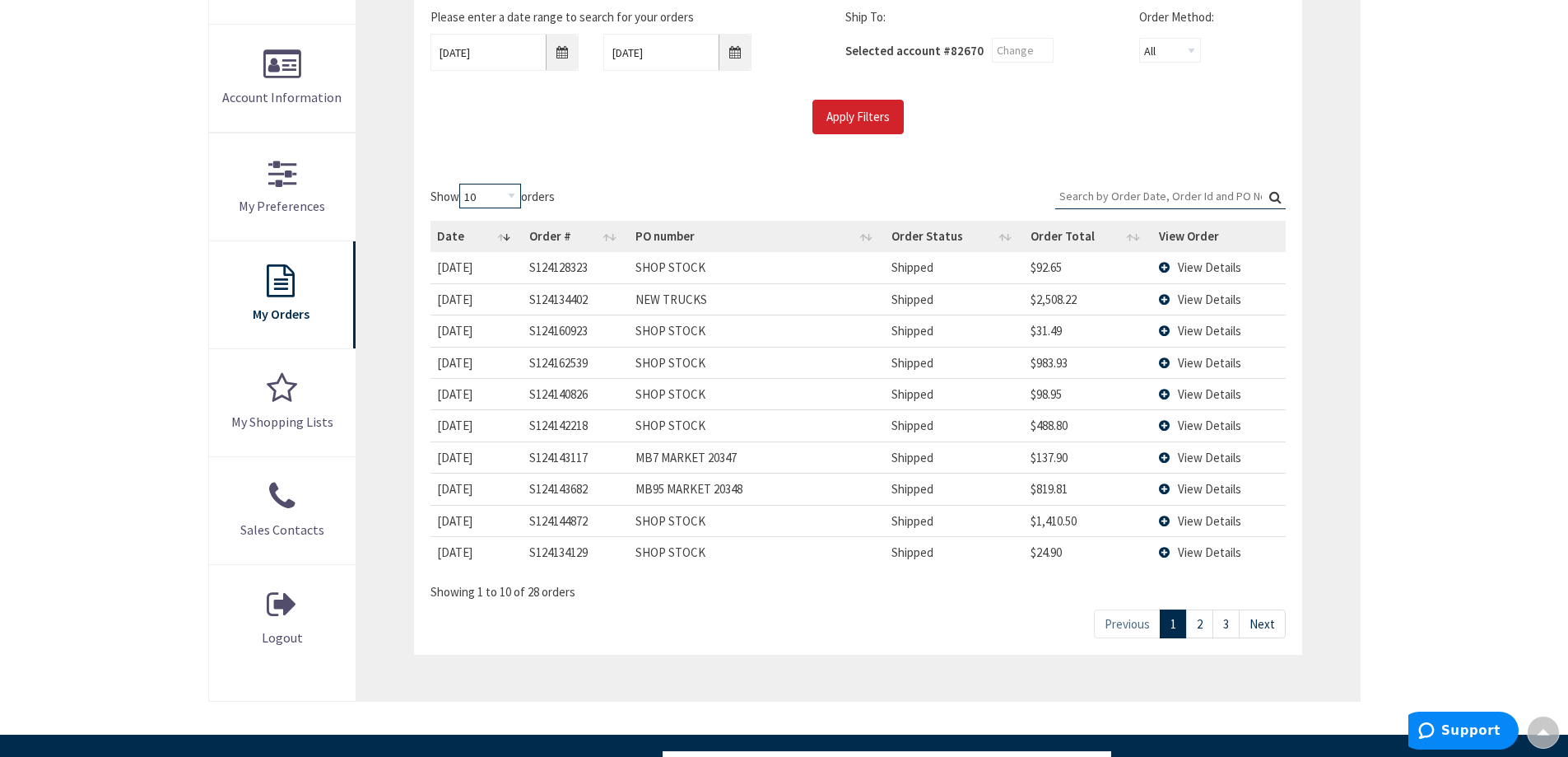
click at [516, 197] on select "10 25 50 100" at bounding box center [490, 196] width 62 height 25
select select "100"
click at [462, 184] on select "10 25 50 100" at bounding box center [490, 196] width 62 height 25
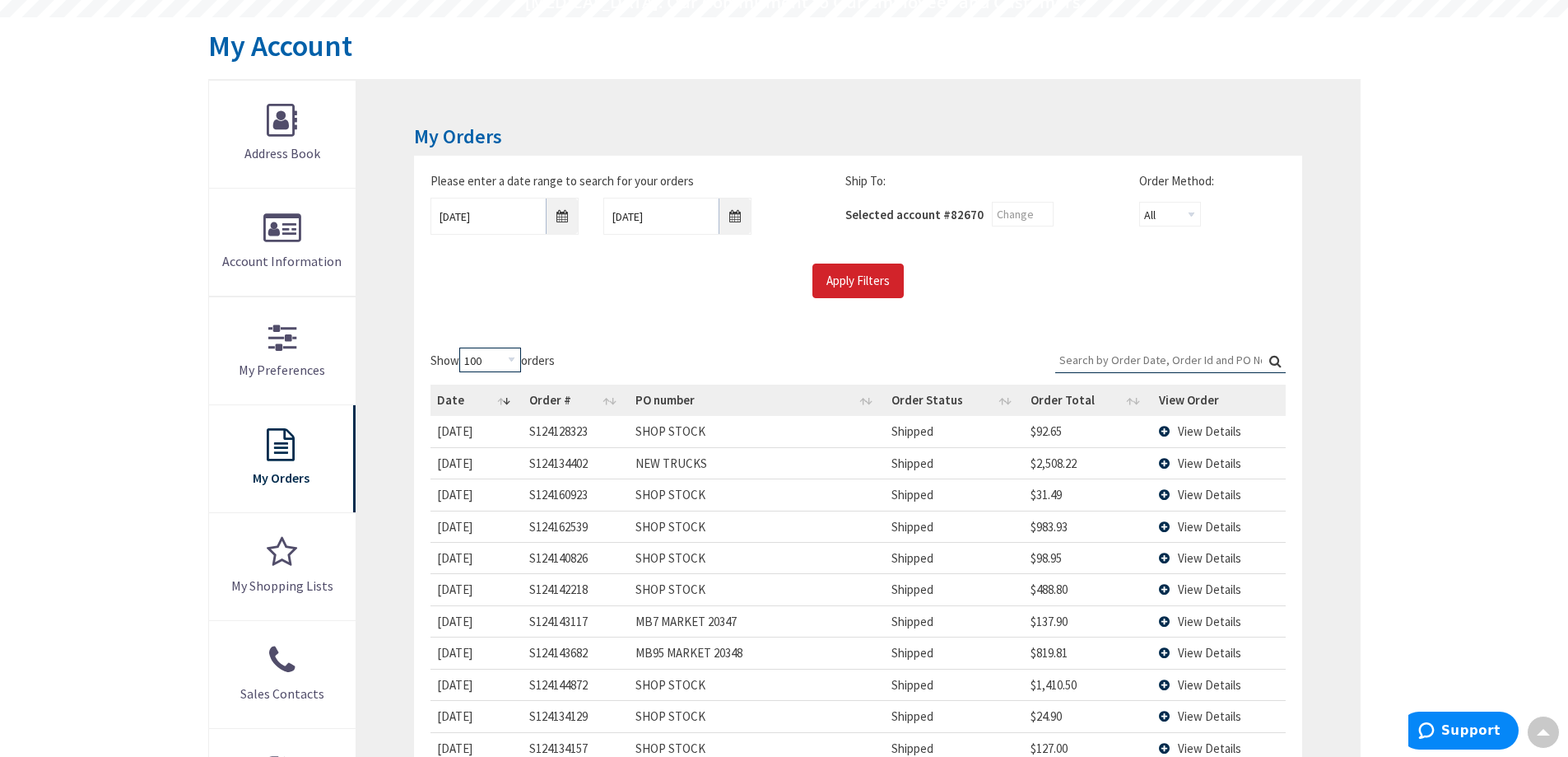
scroll to position [165, 0]
click at [566, 219] on input "10/02/2023" at bounding box center [504, 217] width 148 height 37
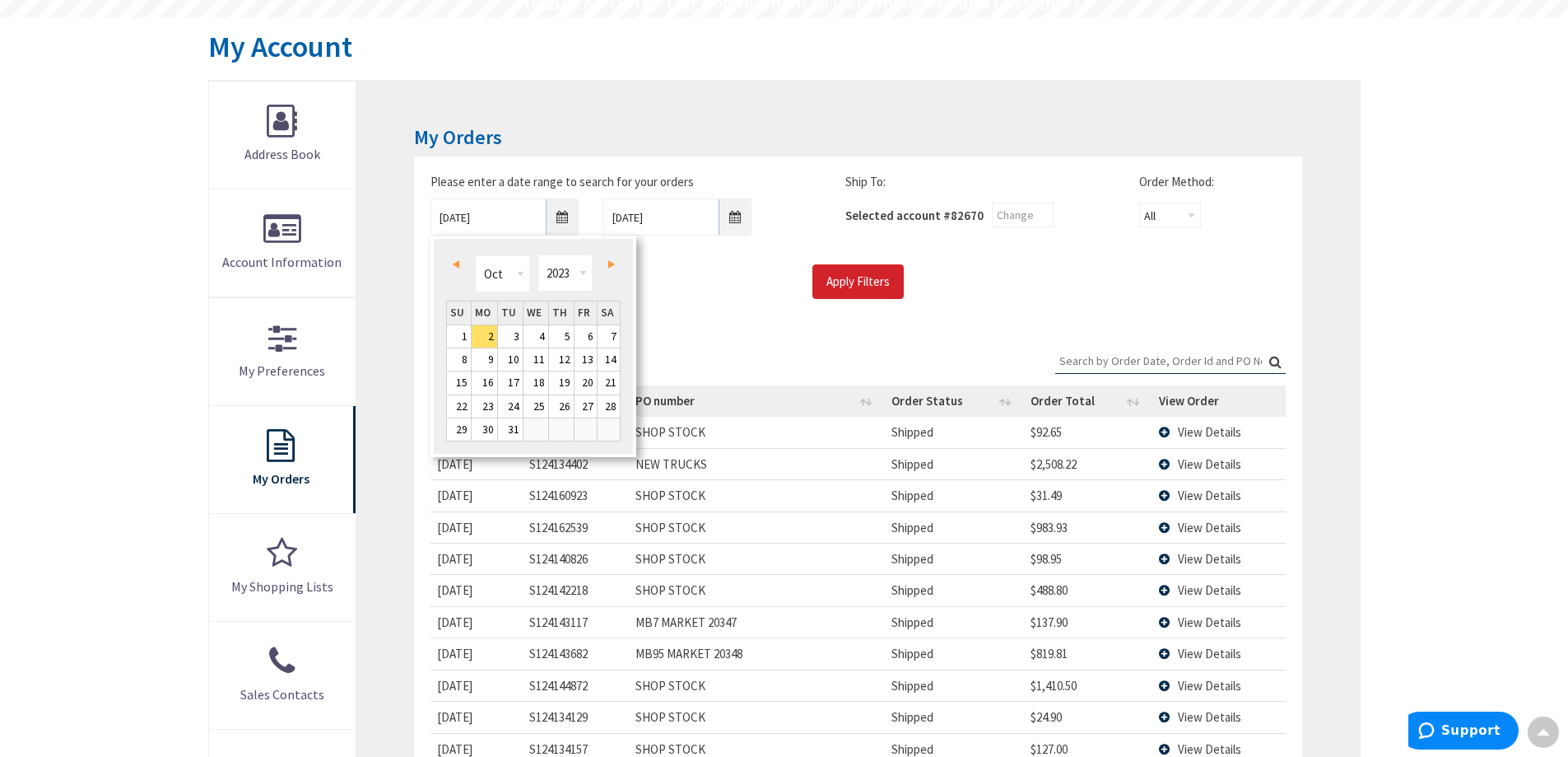
click at [455, 264] on span "Prev" at bounding box center [456, 264] width 6 height 8
type input "09/01/2023"
click at [863, 280] on input "Apply Filters" at bounding box center [858, 281] width 91 height 35
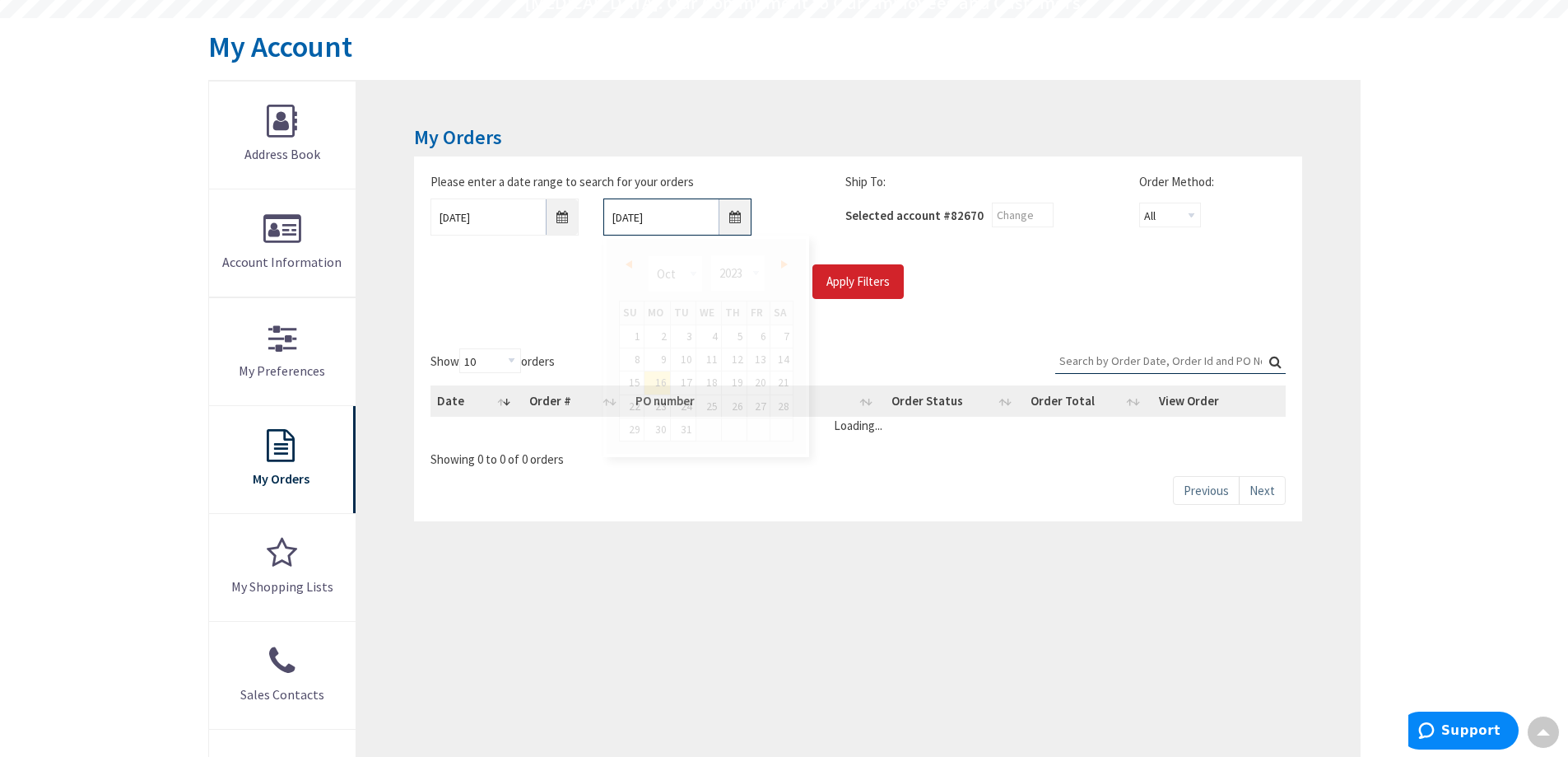
click at [739, 220] on input "10/16/2023" at bounding box center [677, 217] width 148 height 37
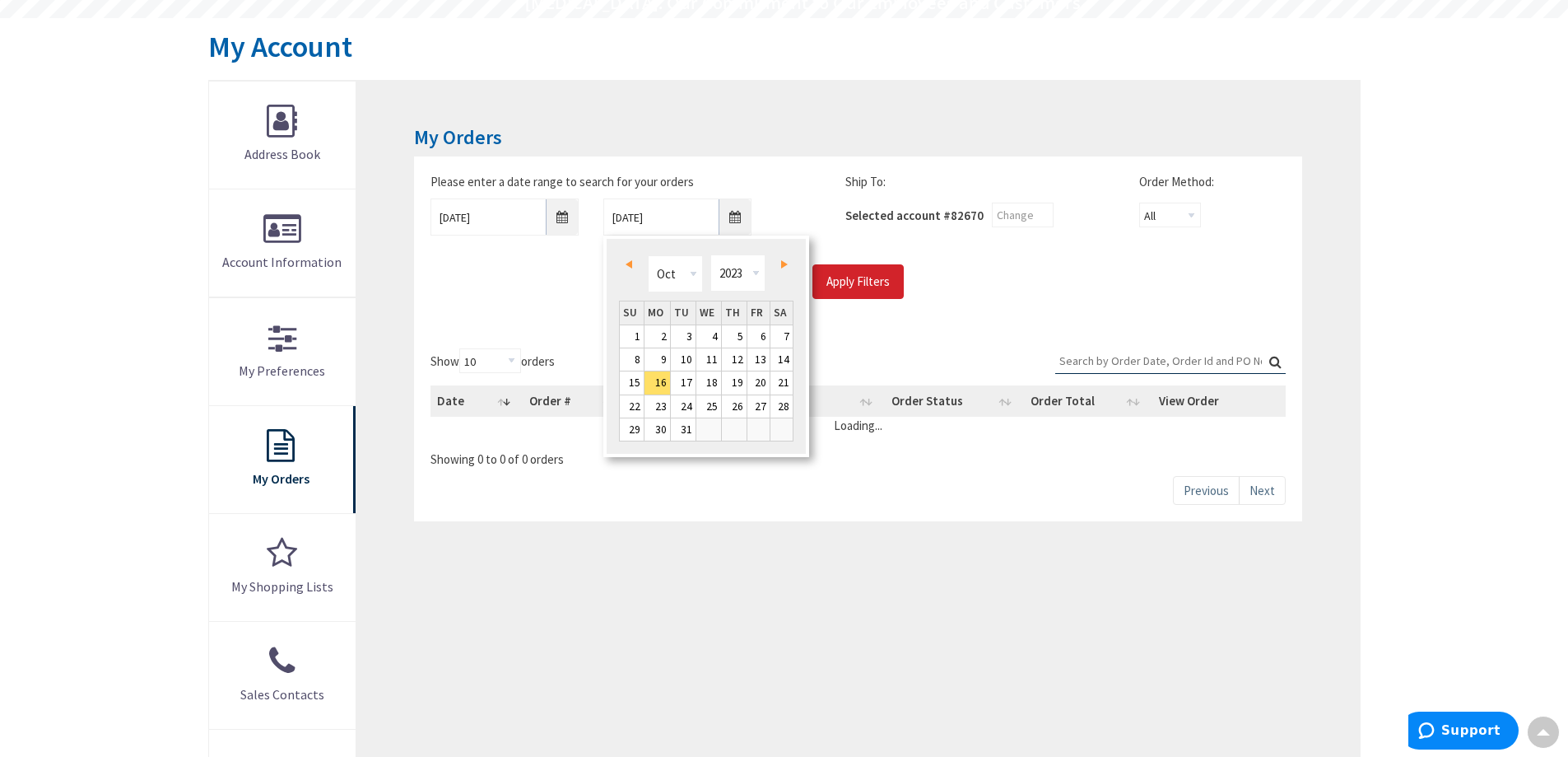
click at [784, 259] on link "Next" at bounding box center [781, 263] width 22 height 22
type input "11/15/2023"
click at [844, 284] on input "Apply Filters" at bounding box center [858, 281] width 91 height 35
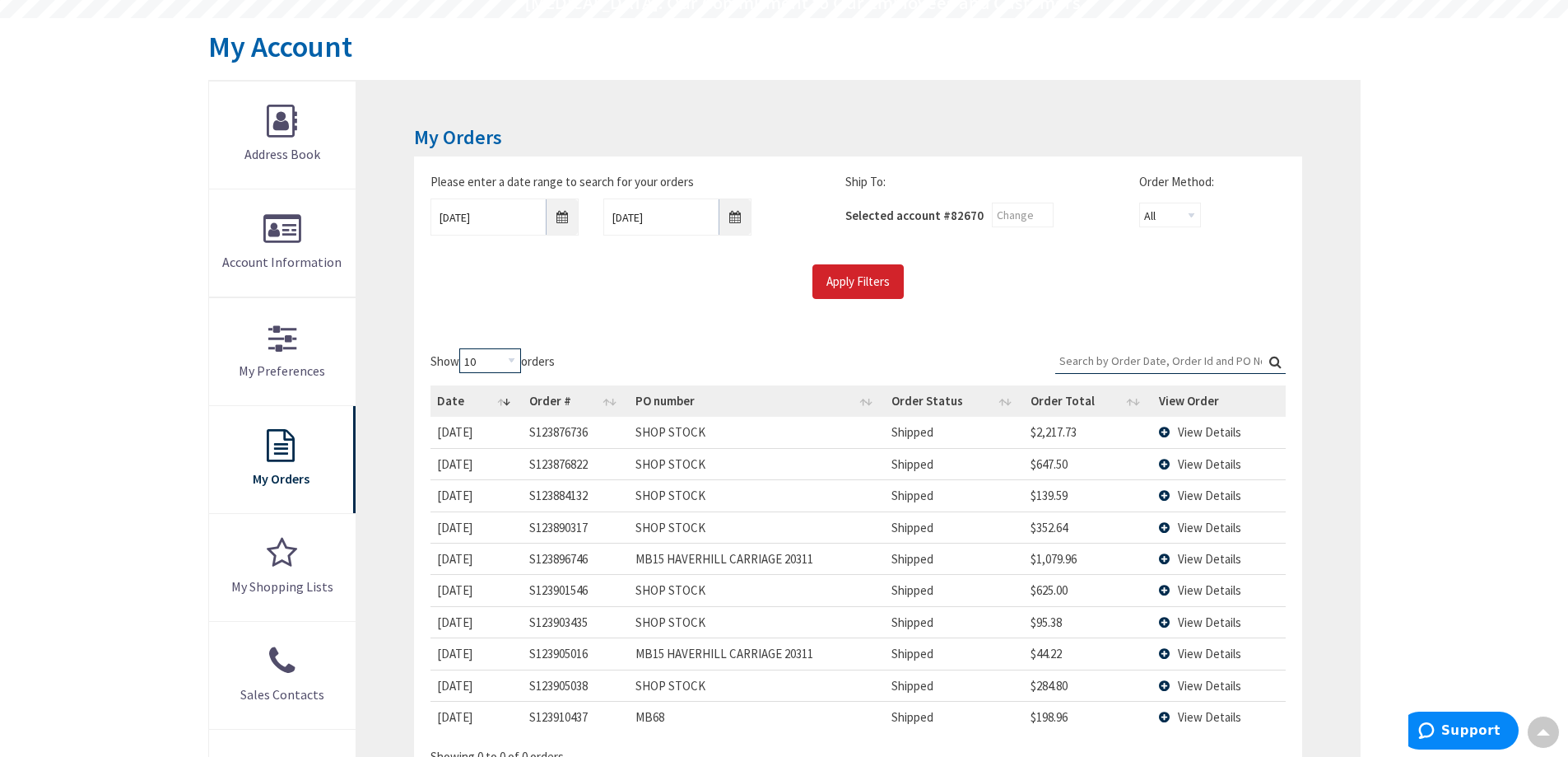
click at [517, 358] on select "10 25 50 100" at bounding box center [490, 361] width 62 height 25
select select "100"
click at [462, 348] on select "10 25 50 100" at bounding box center [490, 361] width 62 height 25
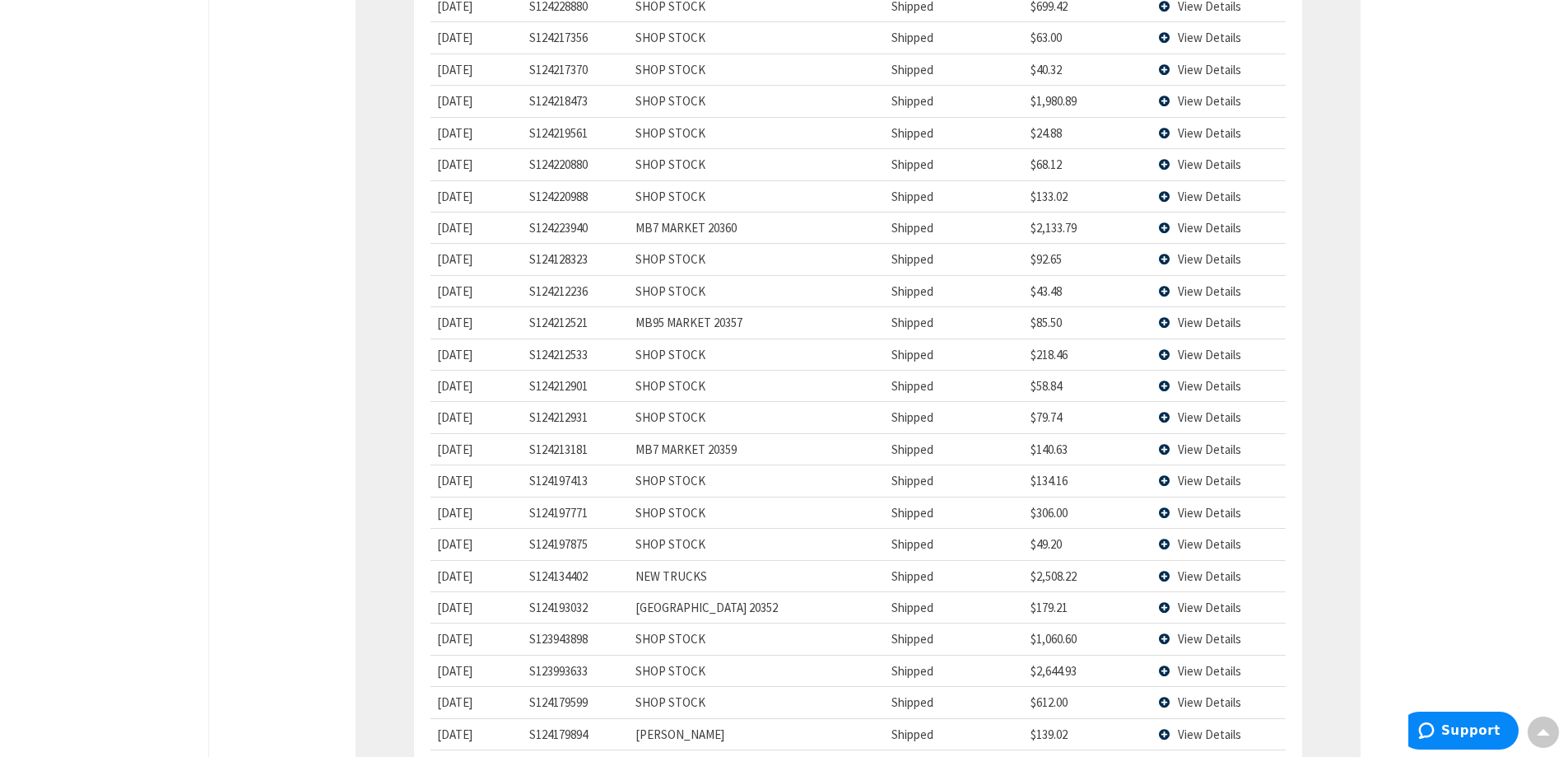
scroll to position [2224, 0]
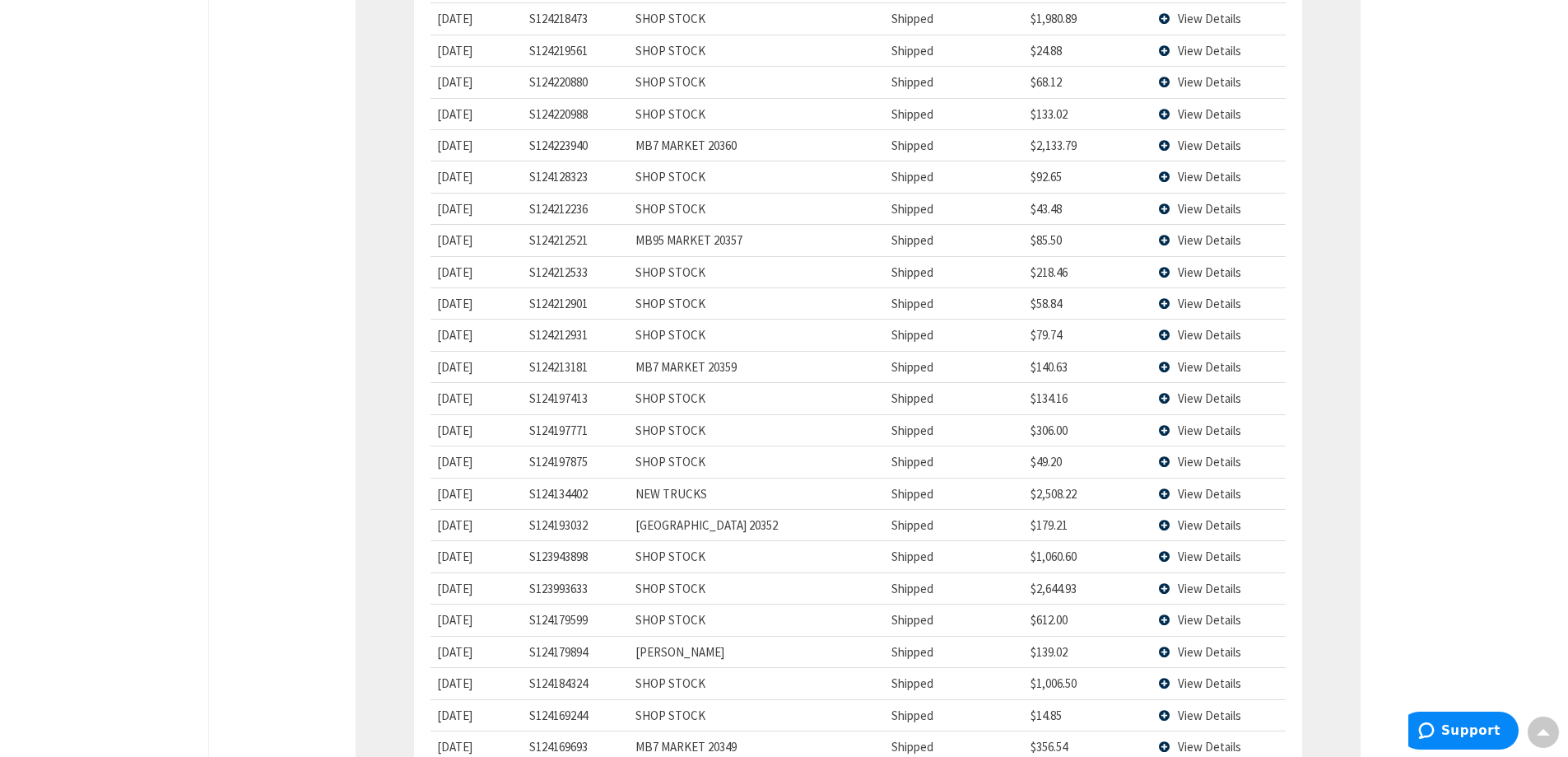
click at [1200, 591] on span "View Details" at bounding box center [1210, 588] width 64 height 15
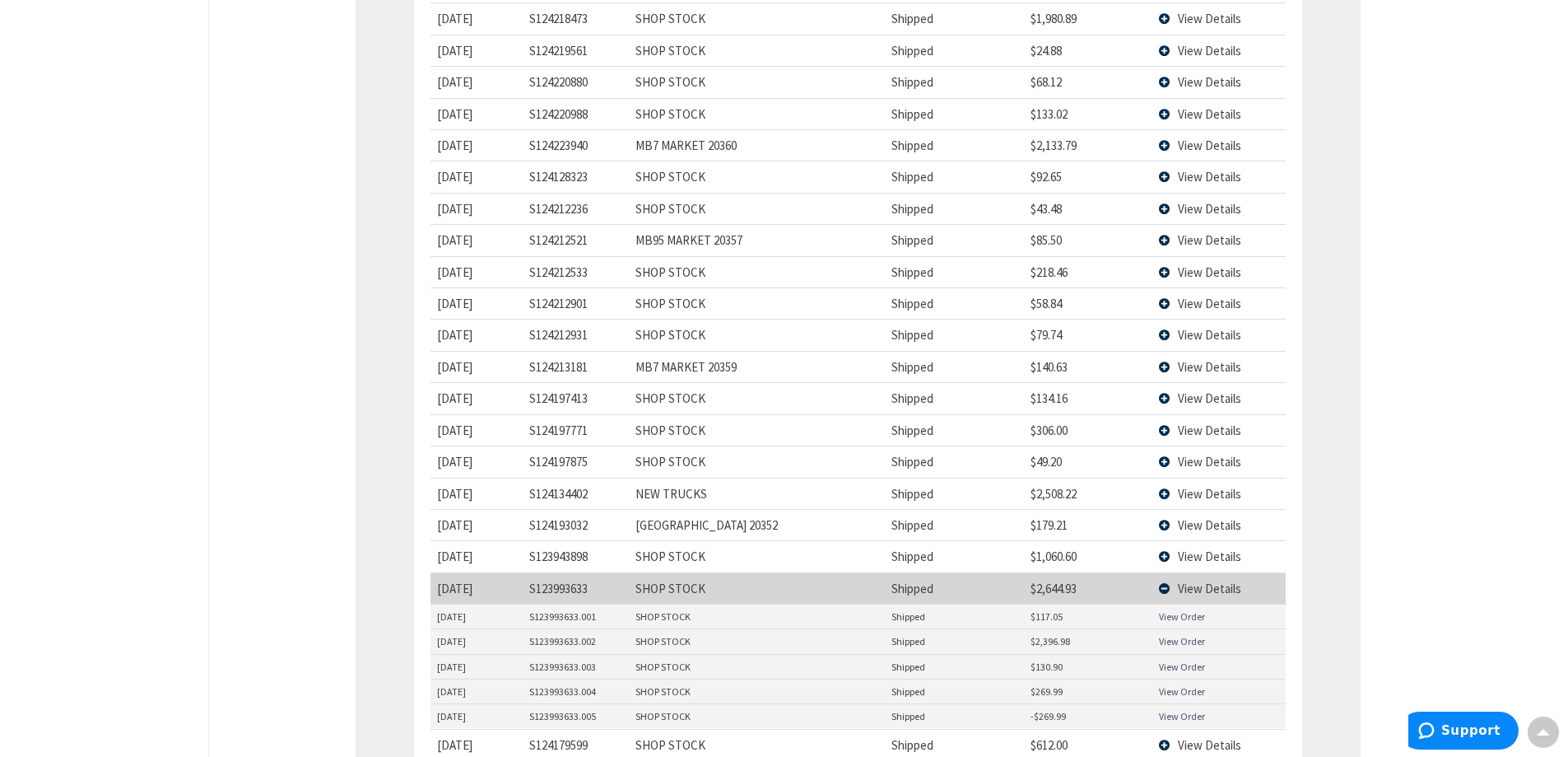
click at [1178, 692] on link "View Order" at bounding box center [1181, 692] width 46 height 14
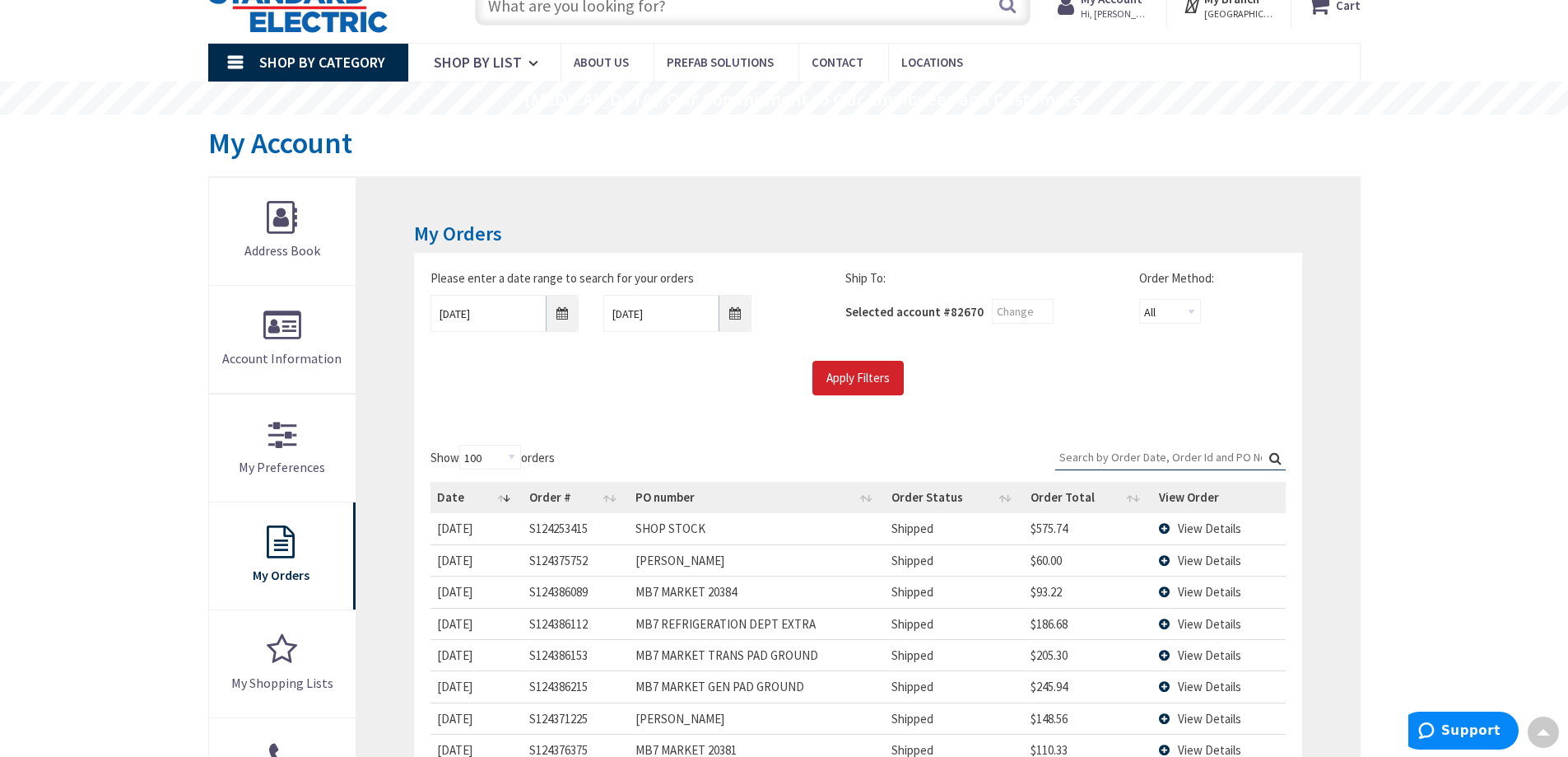
scroll to position [0, 0]
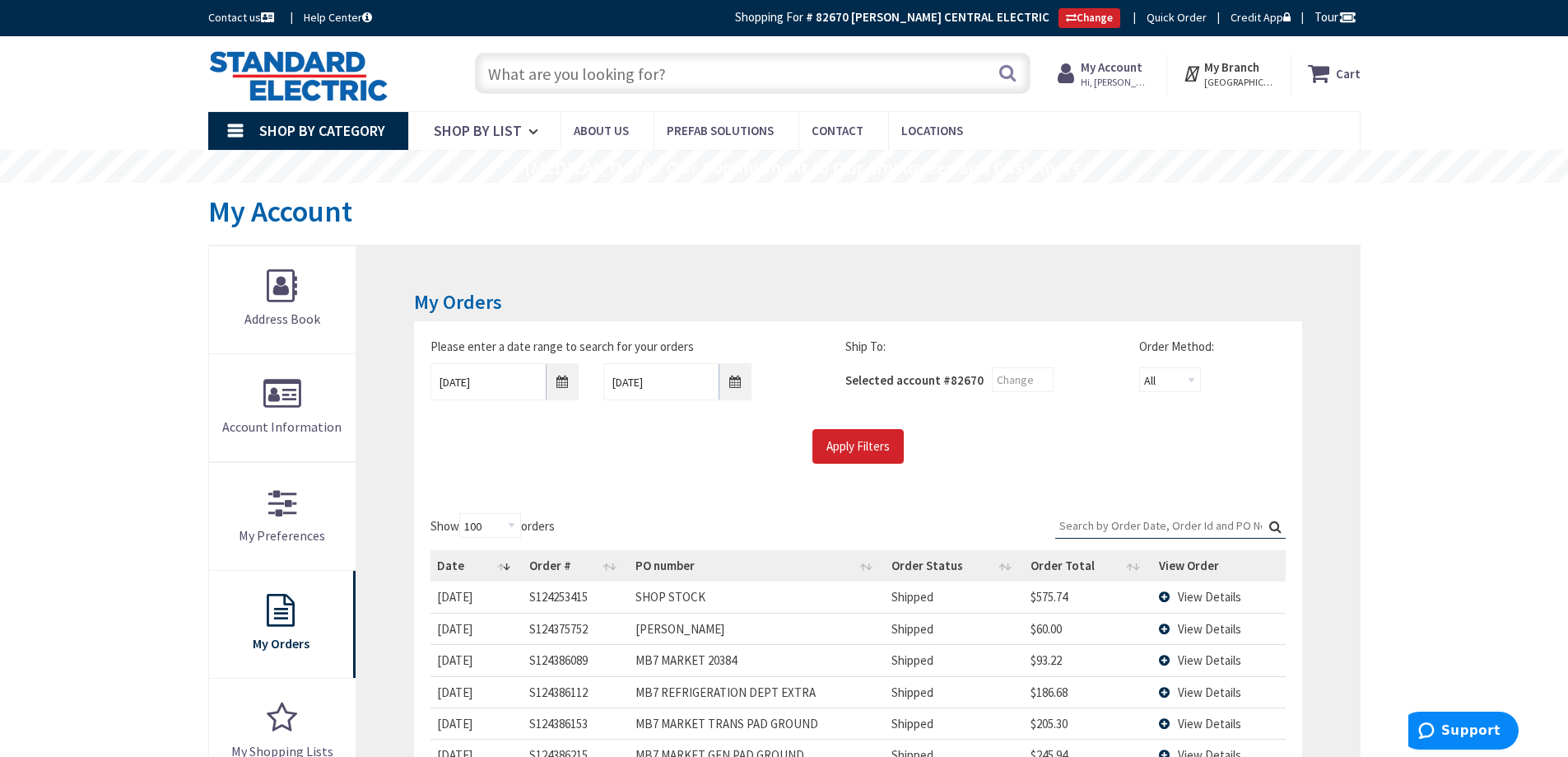
click at [550, 61] on input "text" at bounding box center [752, 73] width 556 height 41
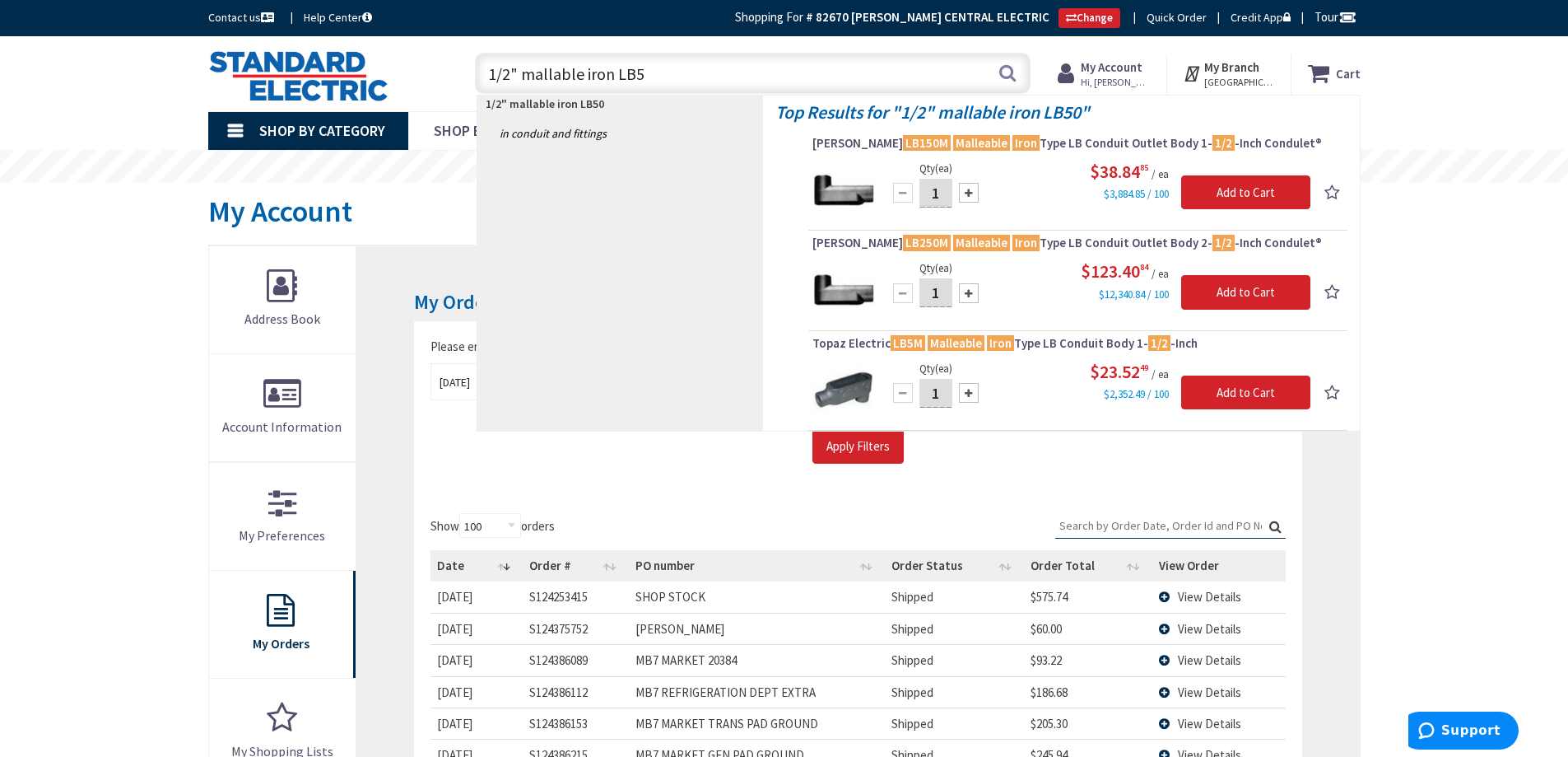
type input "1/2" mallable iron LB"
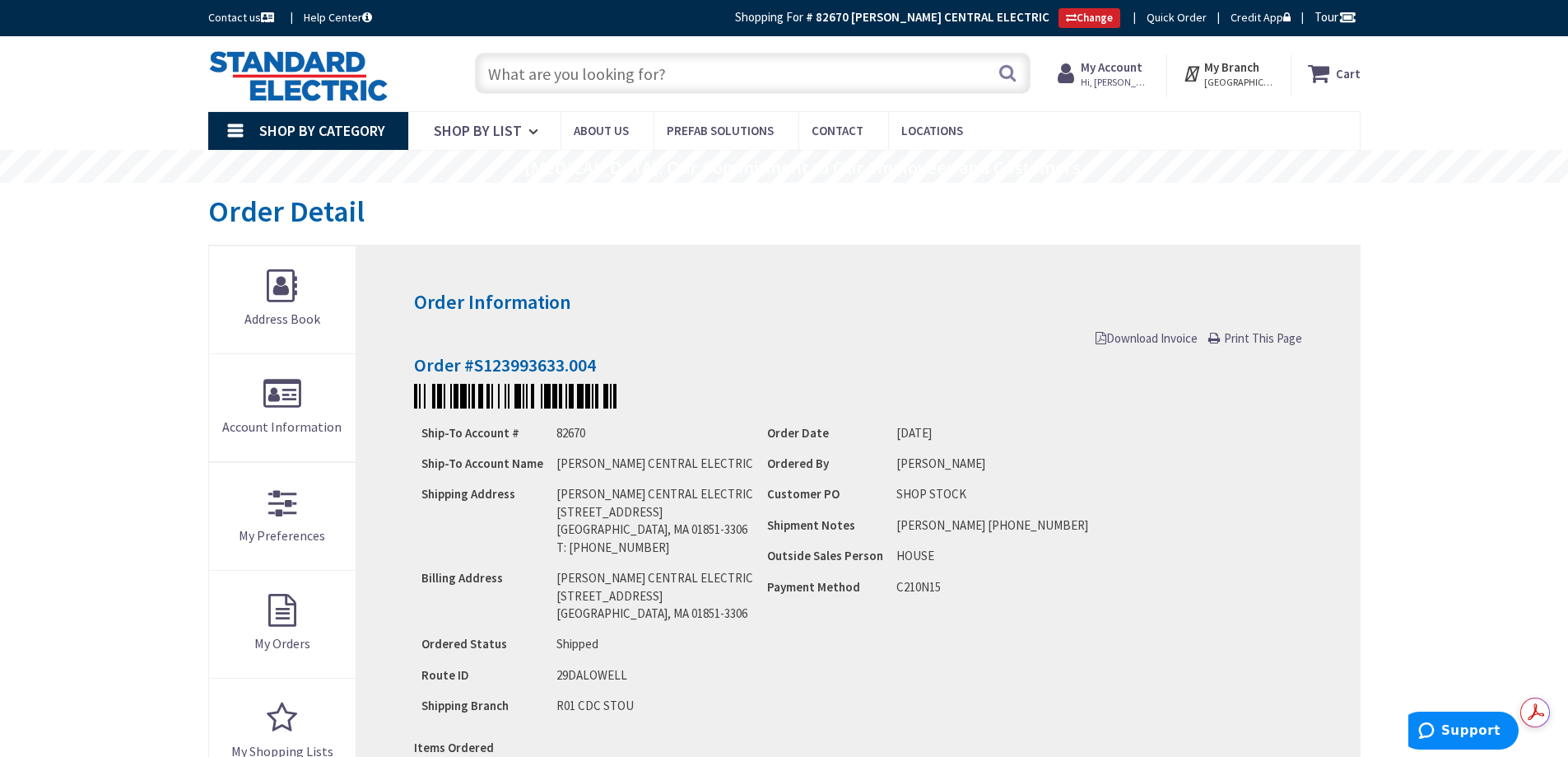
click at [1141, 339] on span "Download Invoice" at bounding box center [1147, 338] width 102 height 15
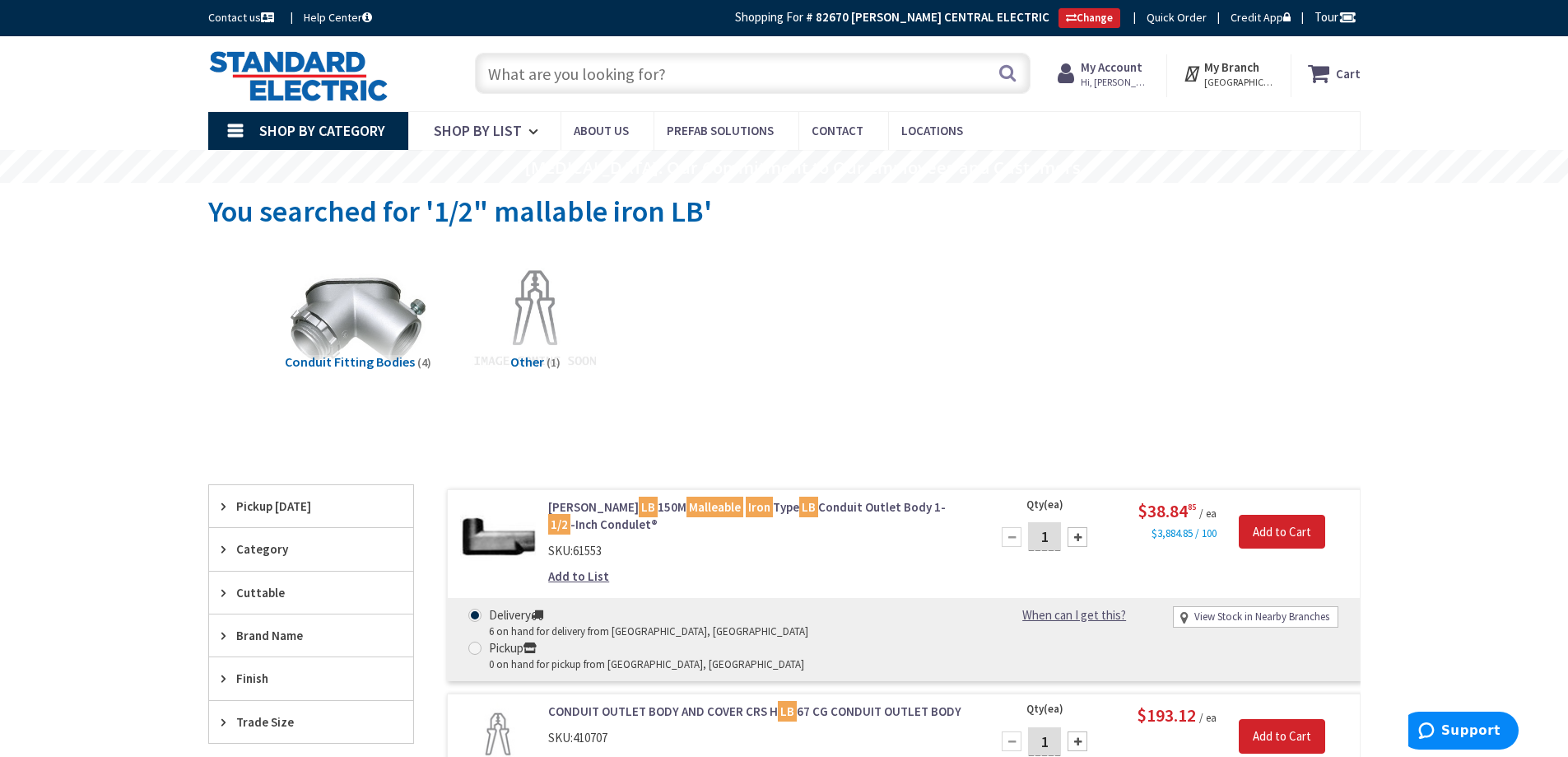
click at [554, 73] on input "text" at bounding box center [752, 73] width 556 height 41
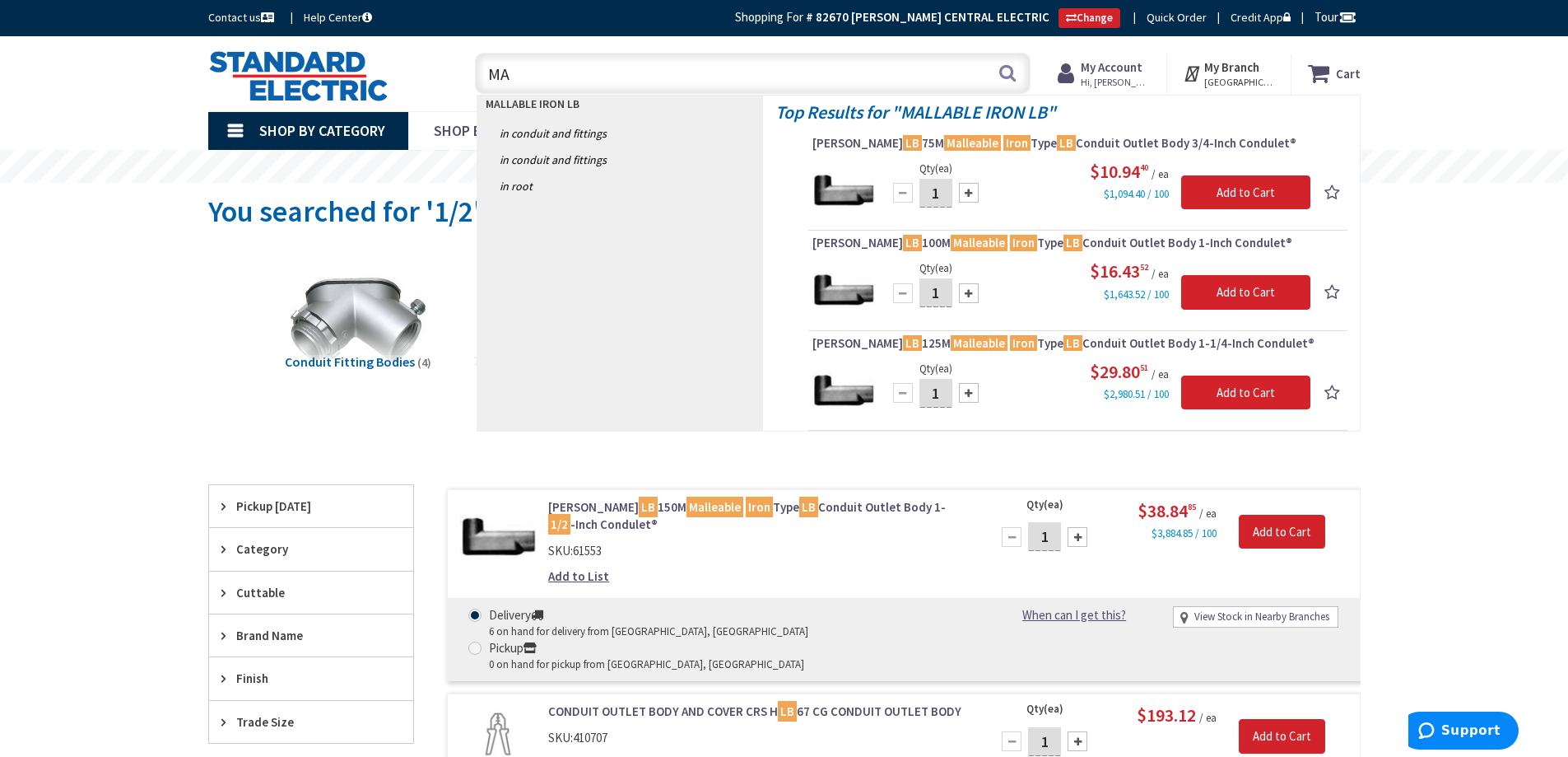
type input "M"
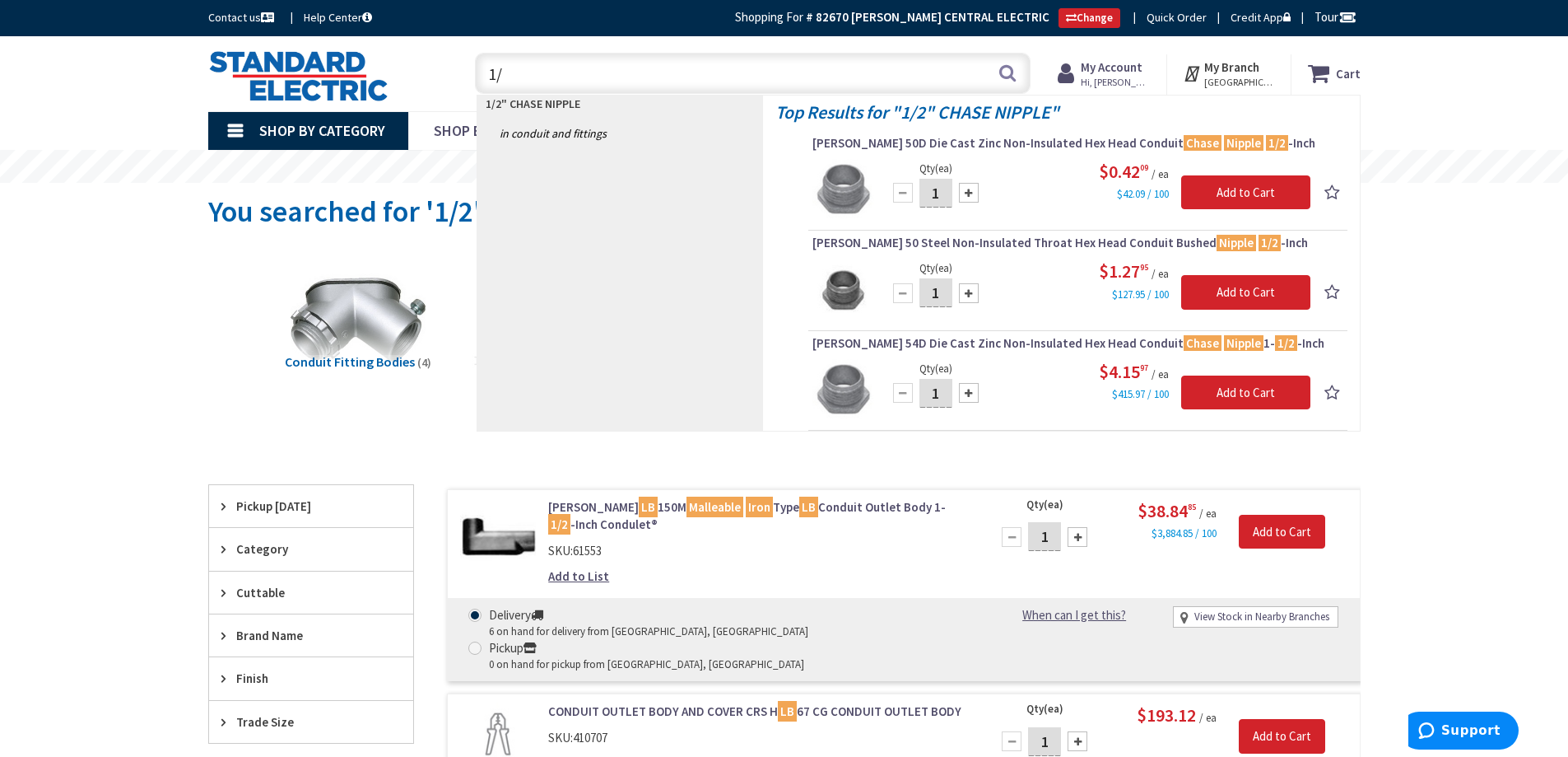
type input "1"
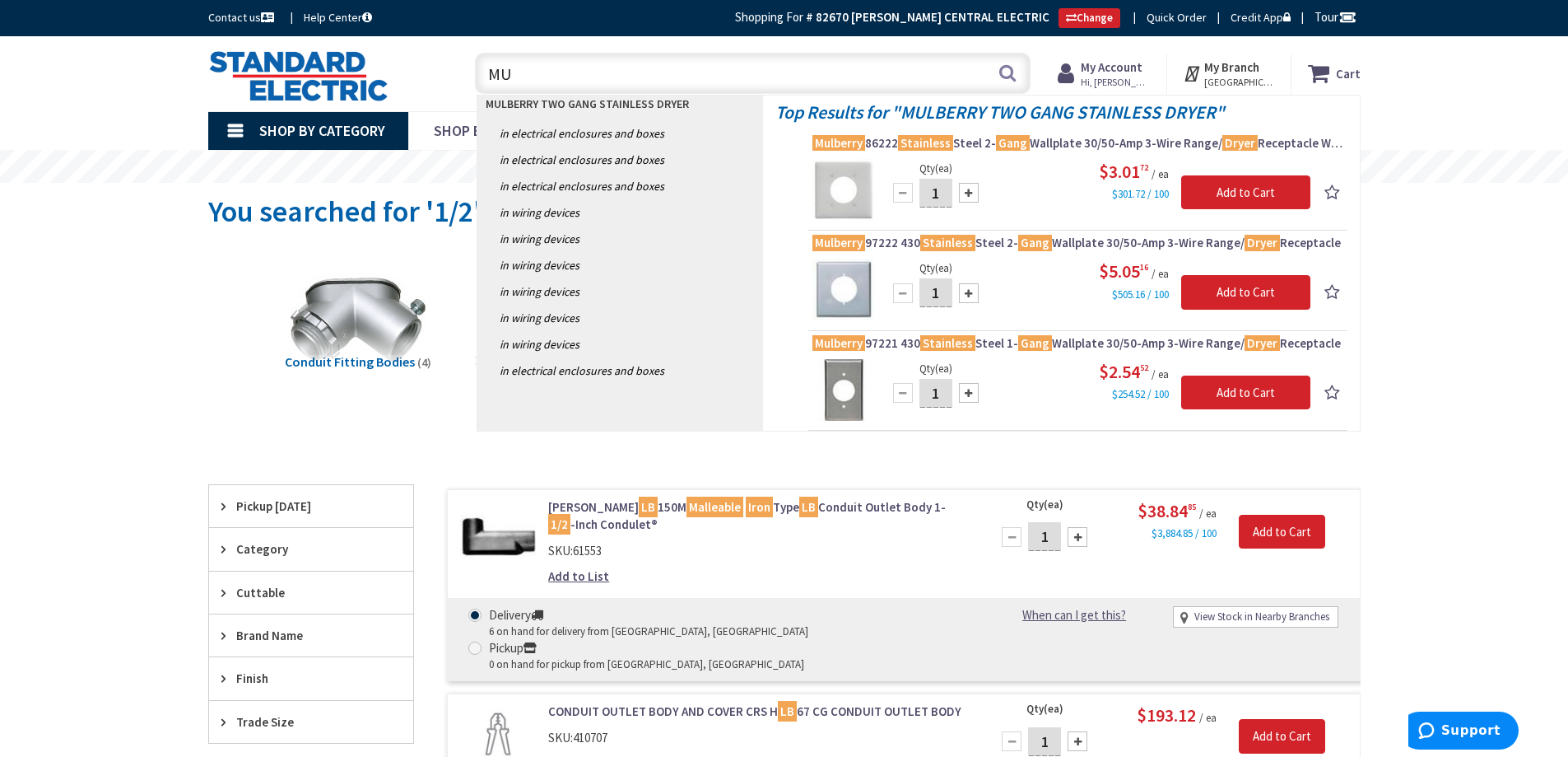
type input "M"
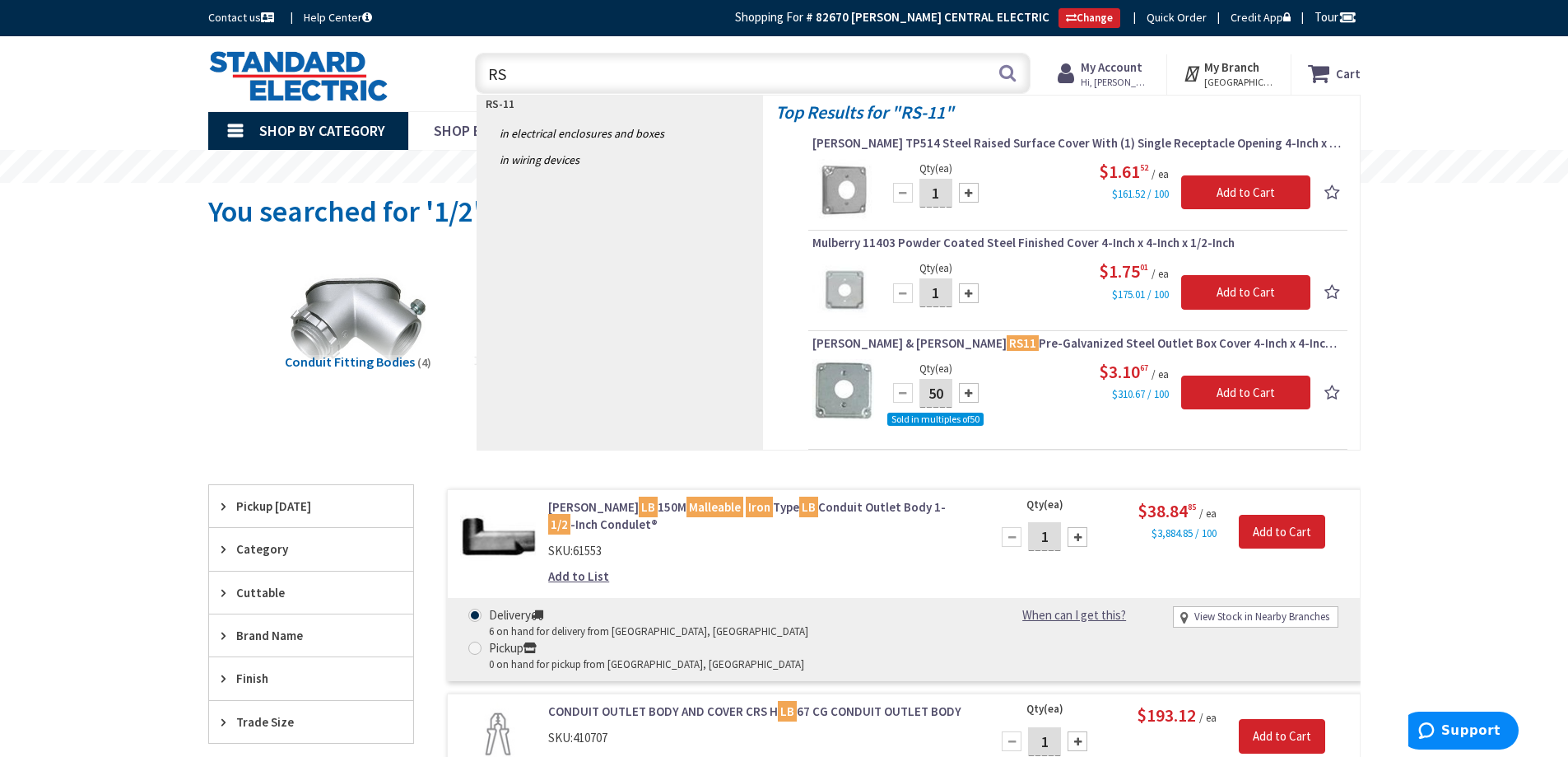
type input "R"
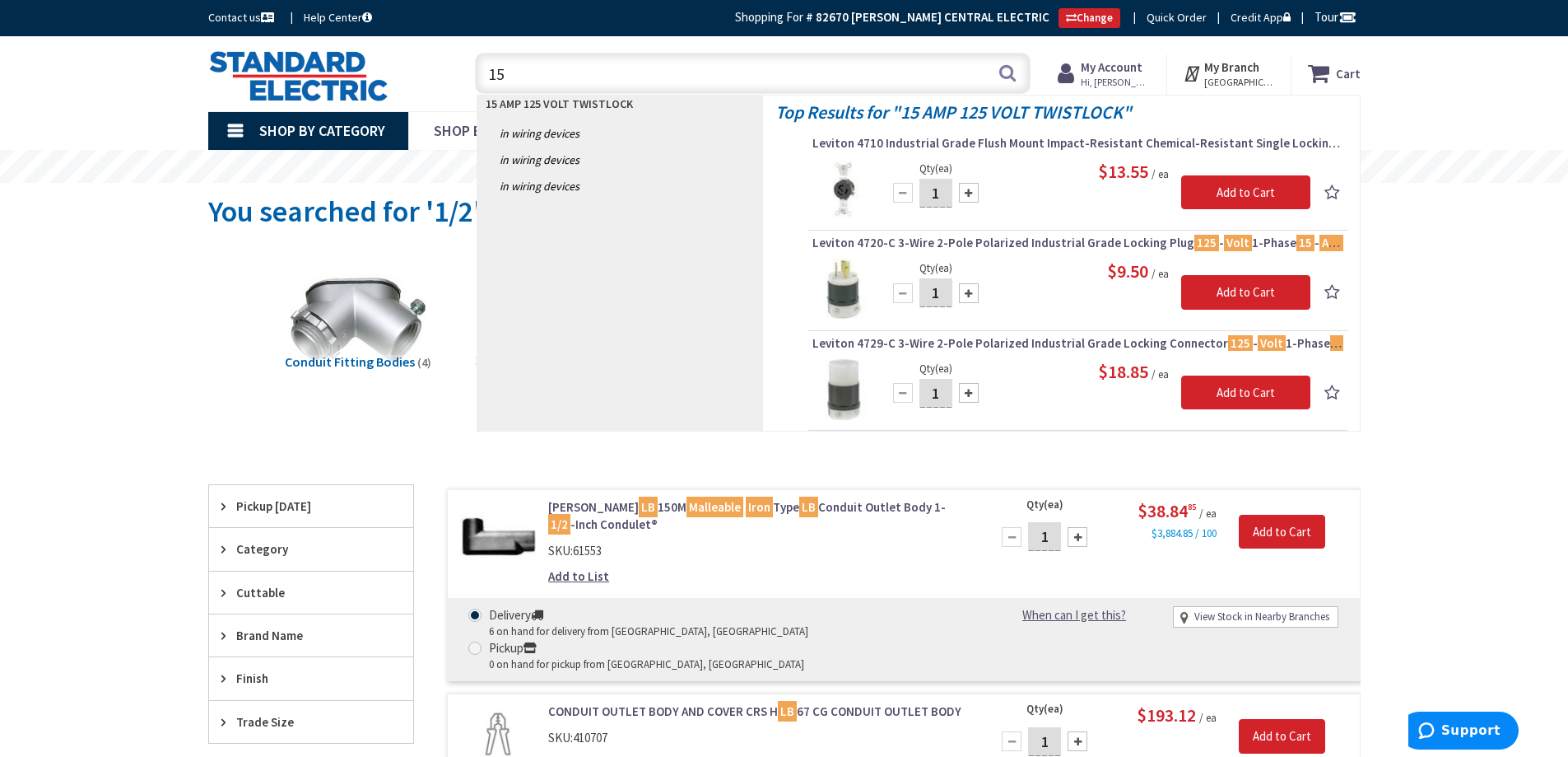
type input "1"
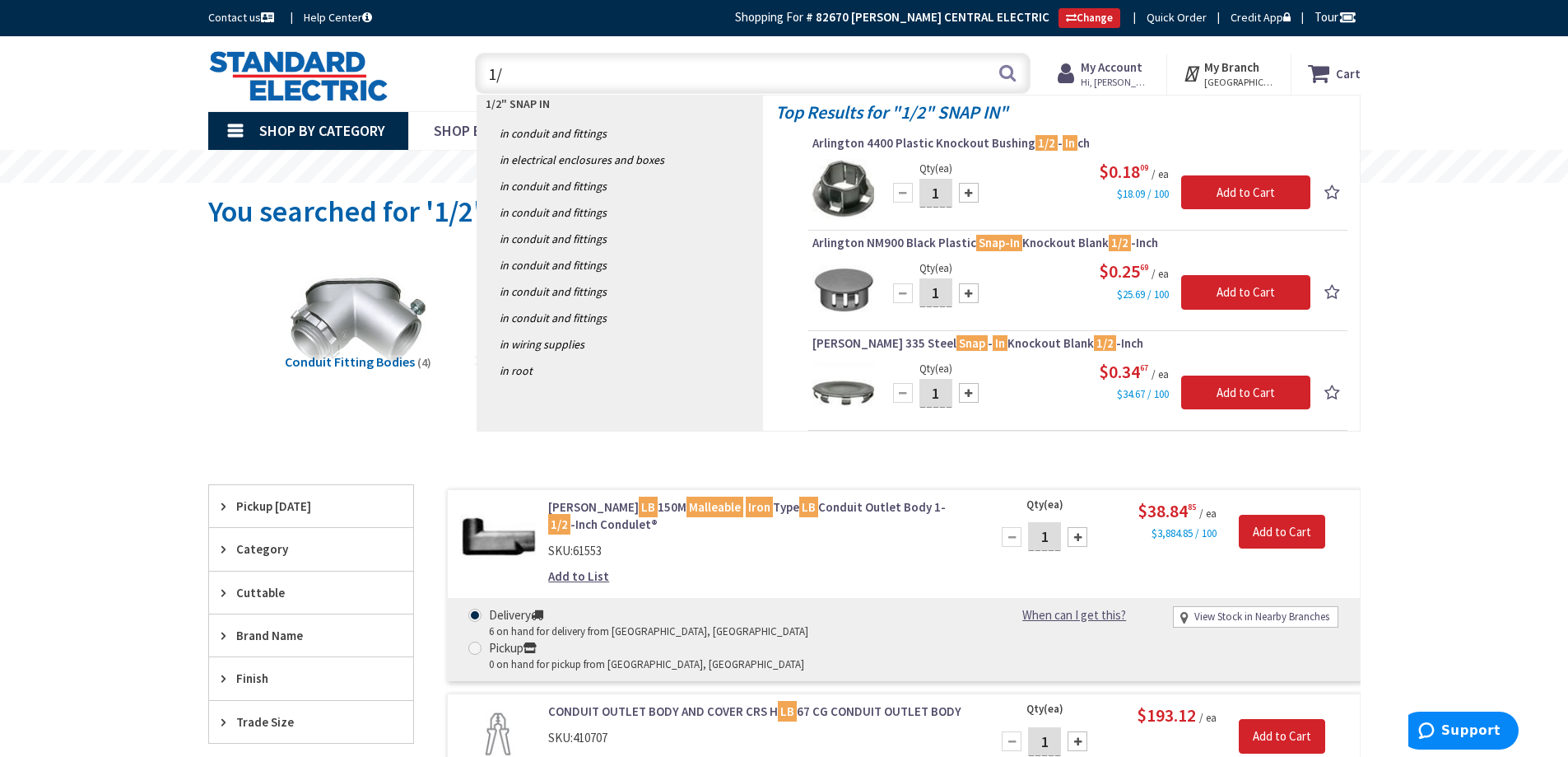
type input "1"
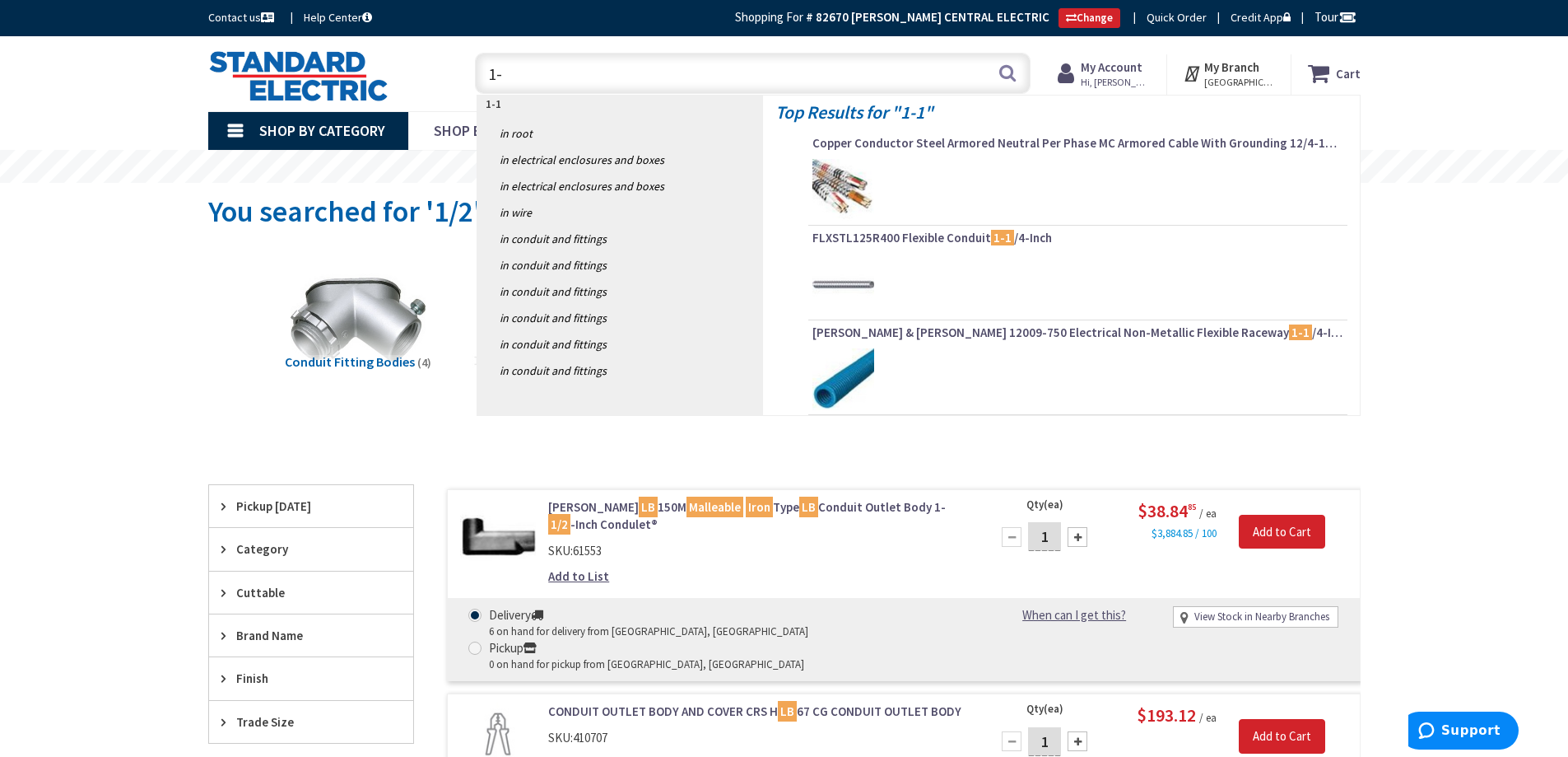
type input "1"
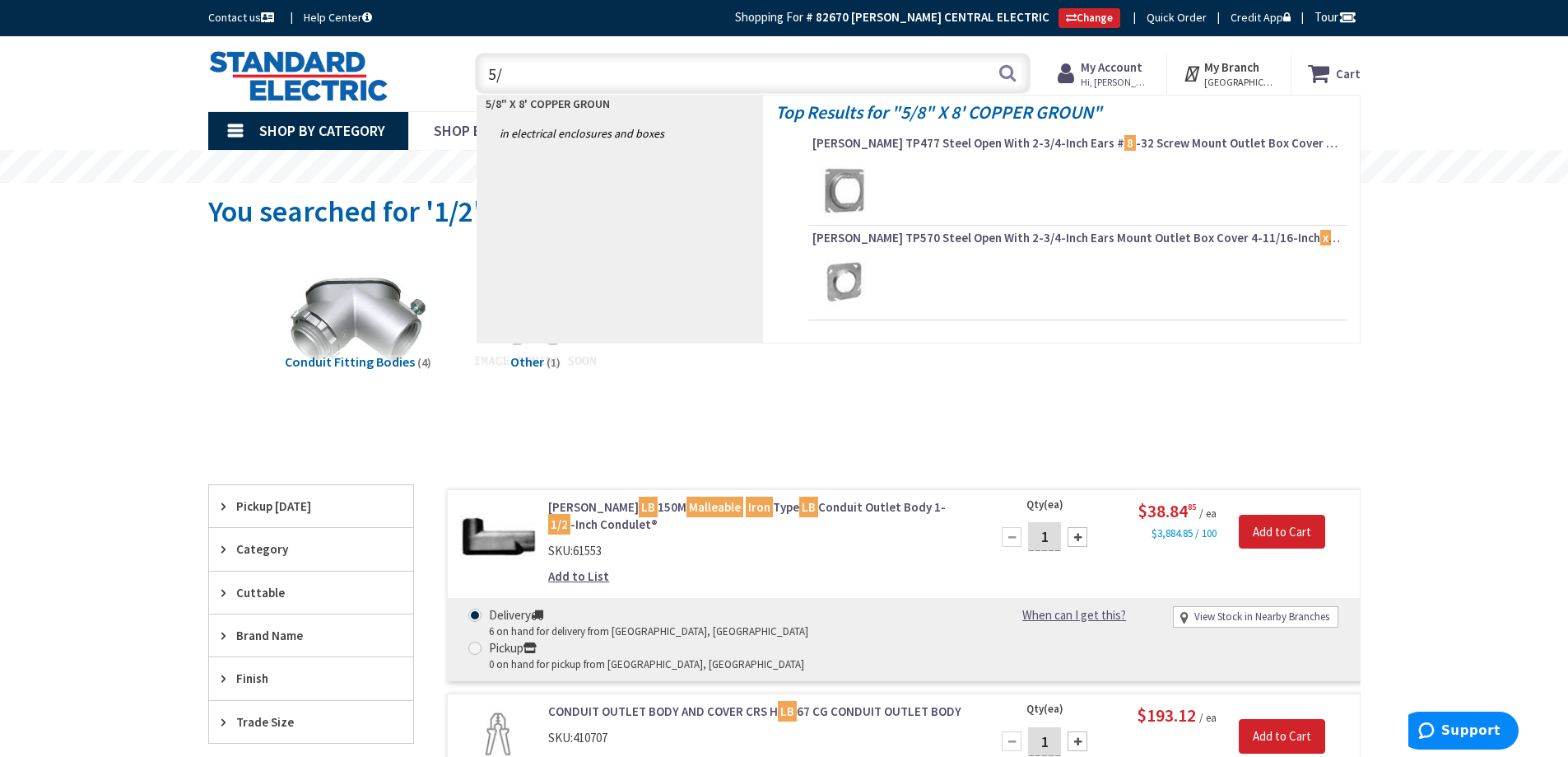
type input "5"
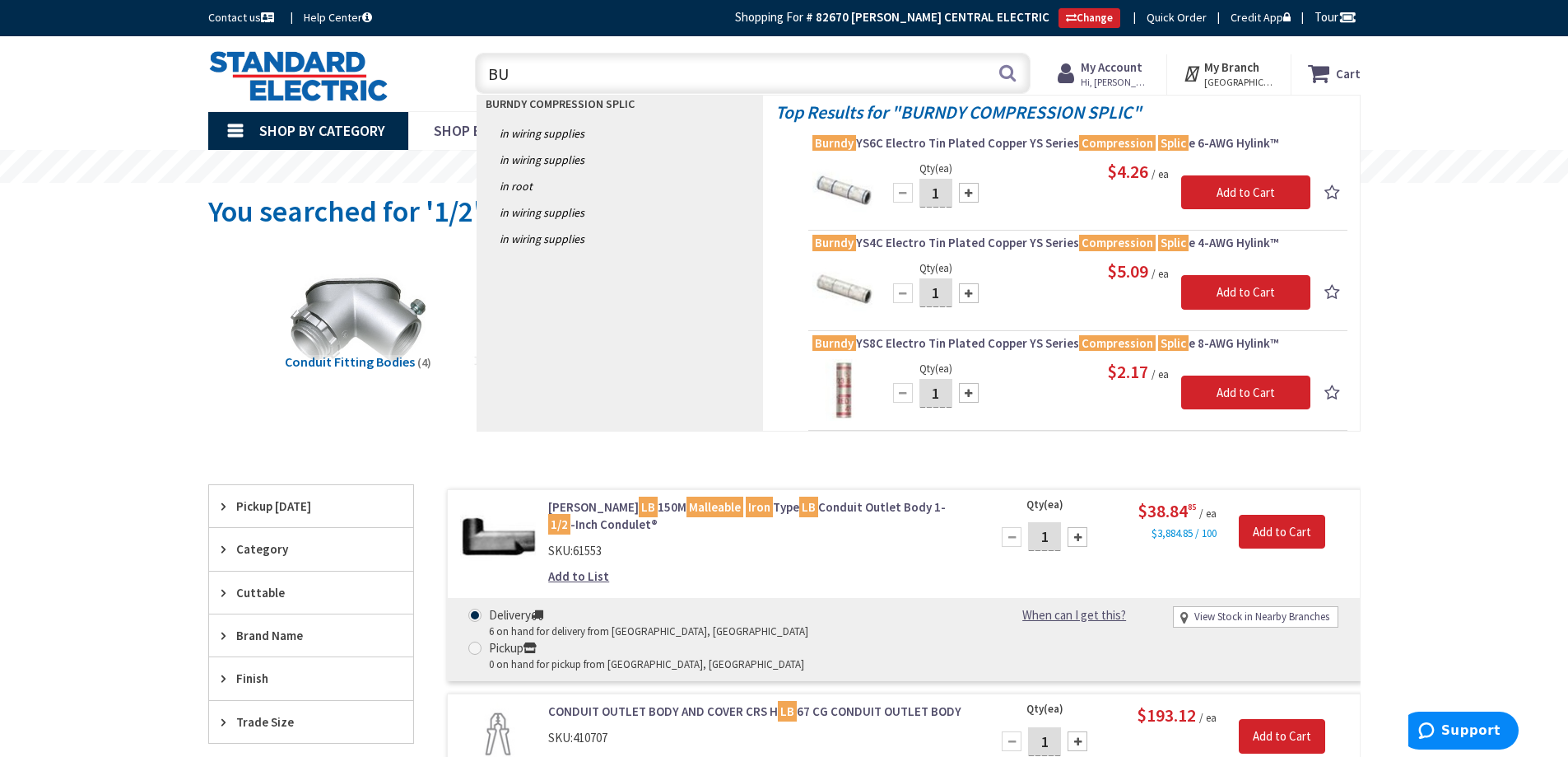
type input "B"
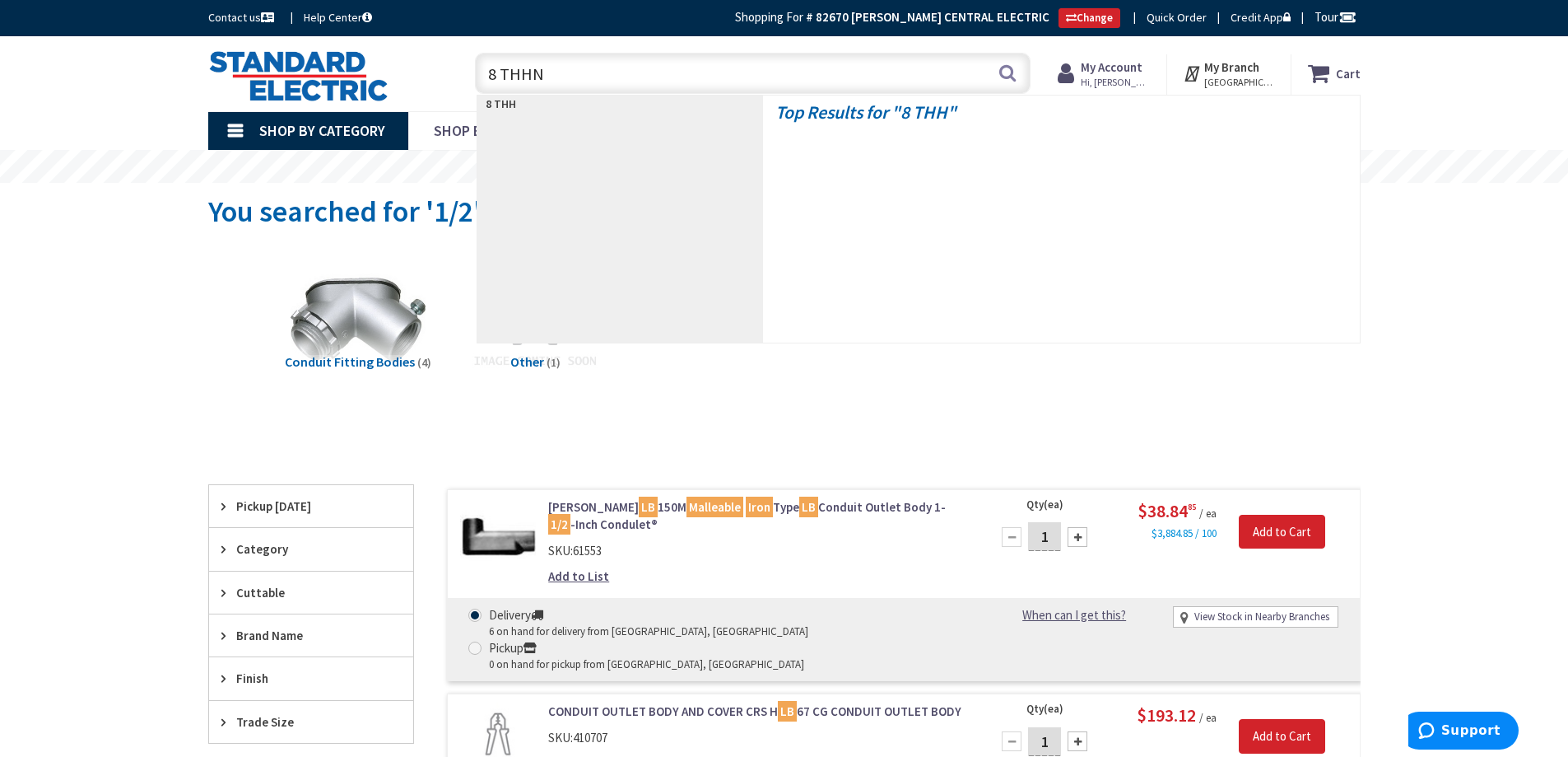
type input "8 THHN"
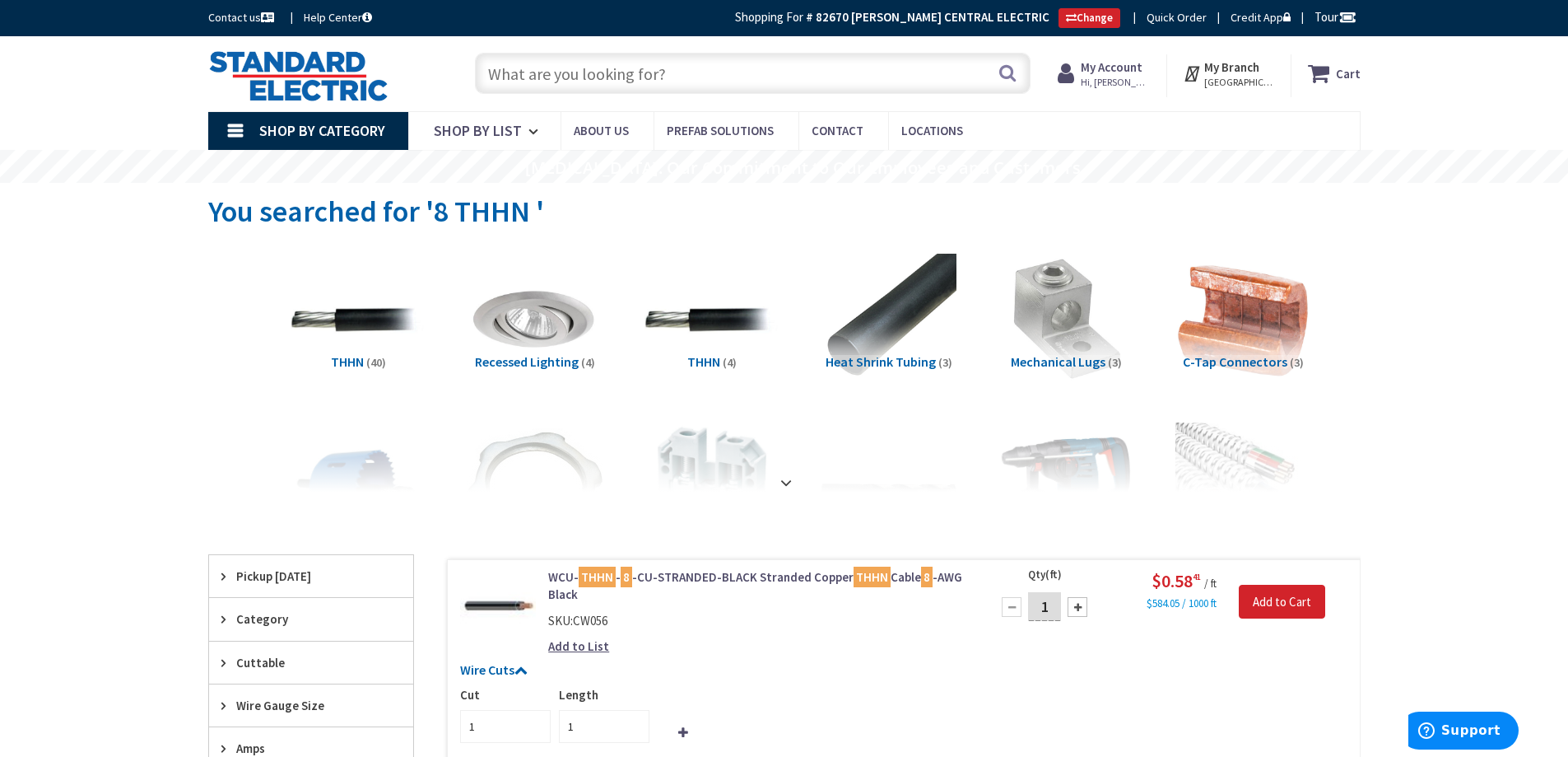
click at [584, 64] on input "text" at bounding box center [752, 73] width 556 height 41
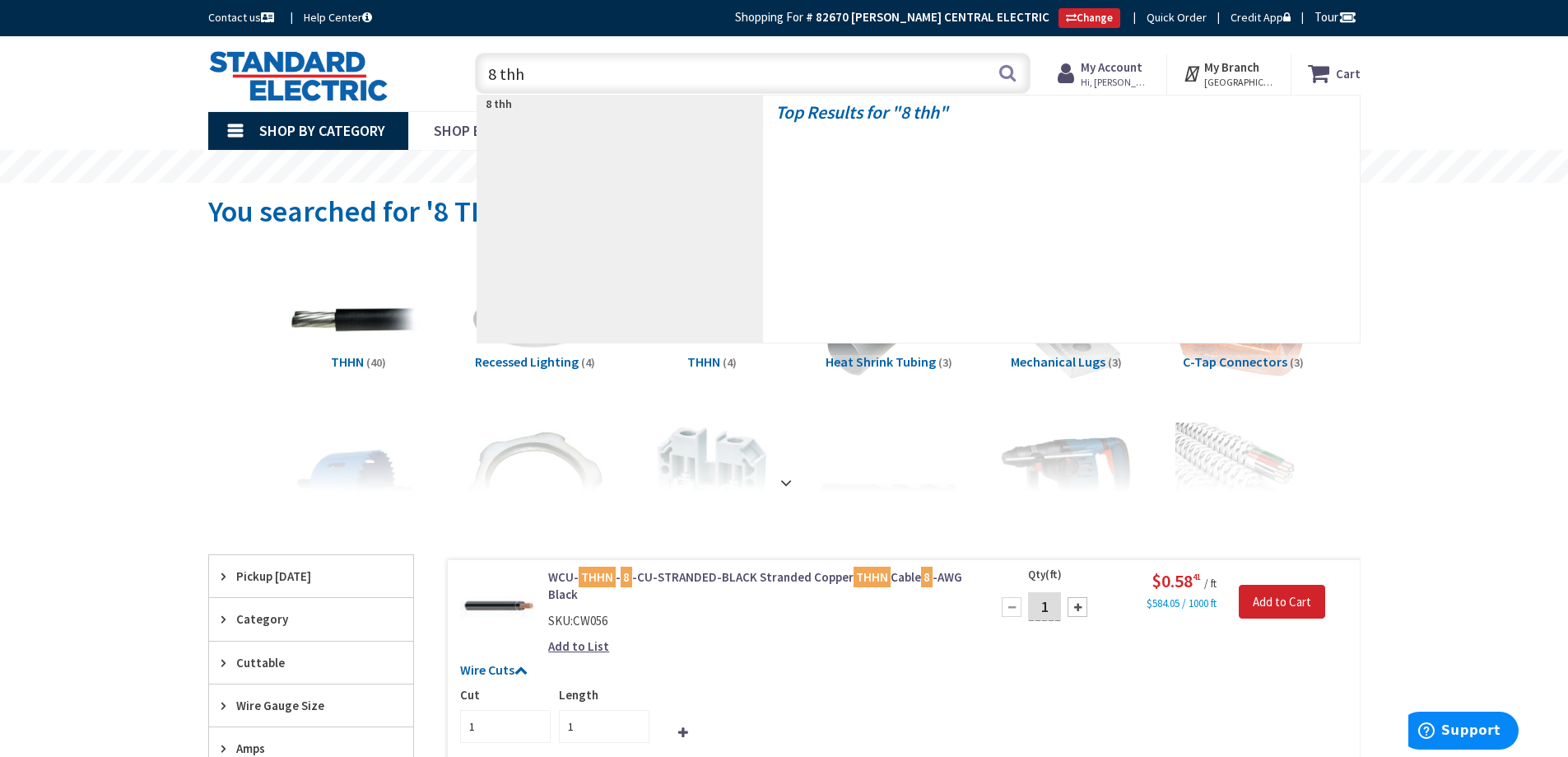
type input "8 thhn"
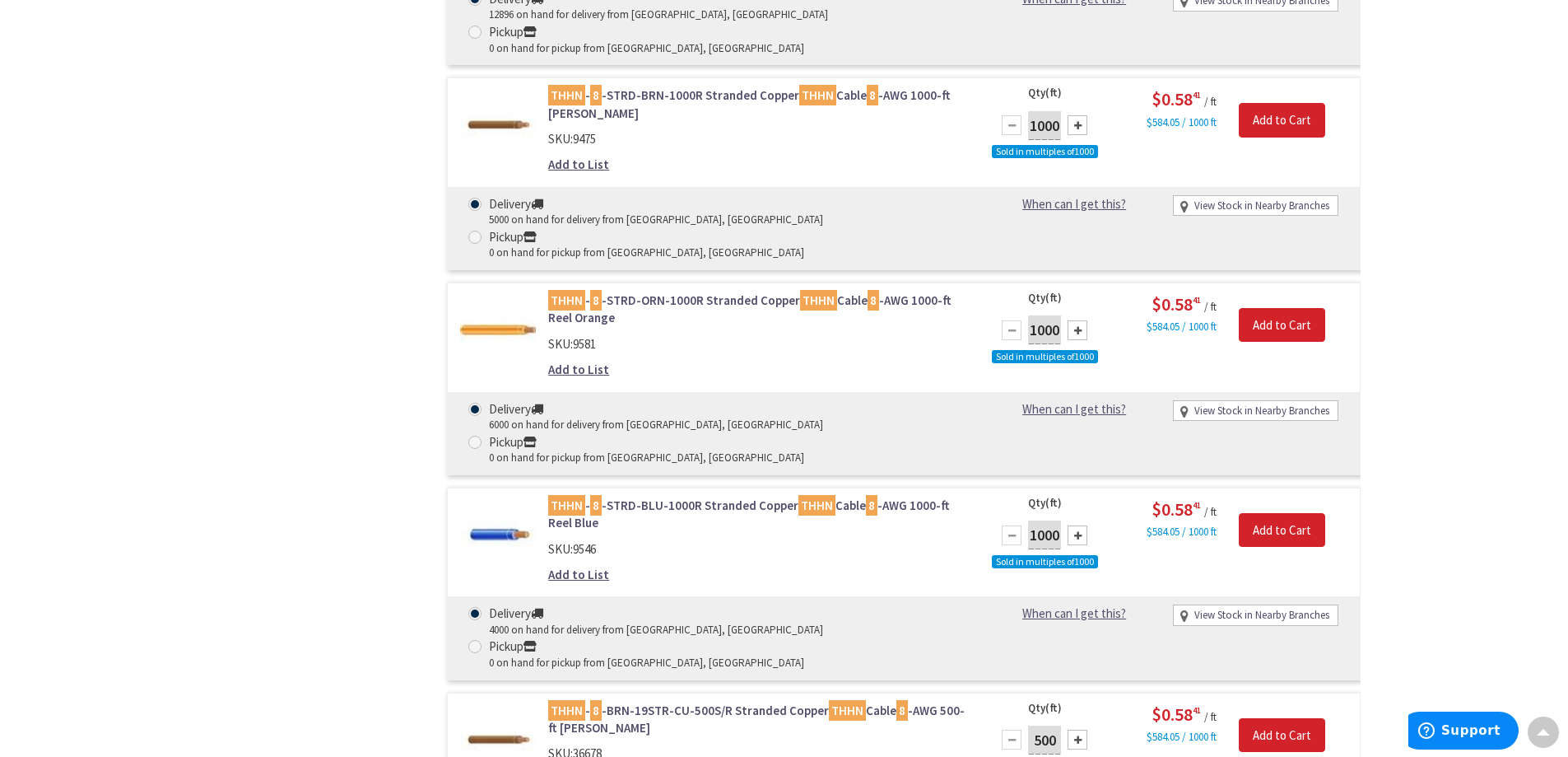
scroll to position [6671, 0]
